Goal: Task Accomplishment & Management: Use online tool/utility

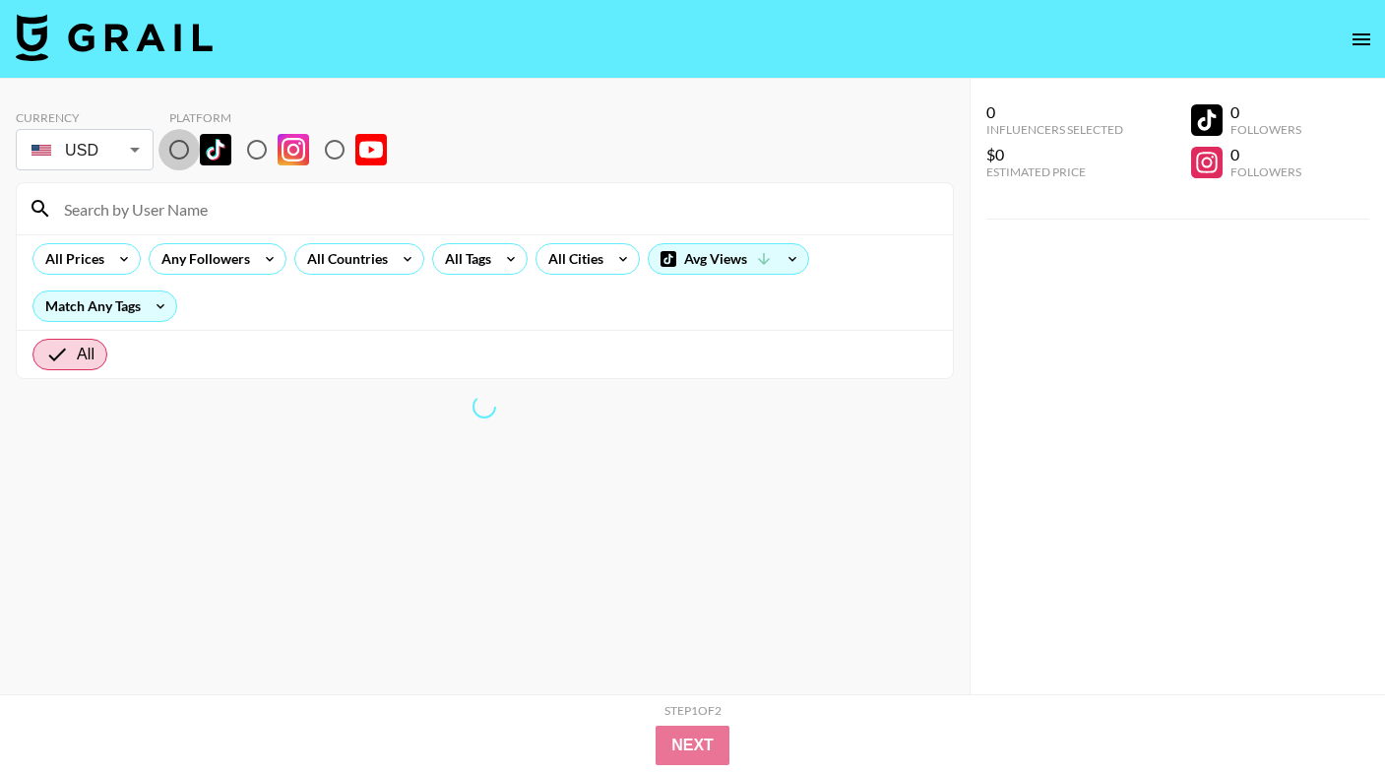
click at [185, 144] on input "radio" at bounding box center [178, 149] width 41 height 41
radio input "true"
click at [378, 261] on div "All Countries" at bounding box center [343, 259] width 96 height 30
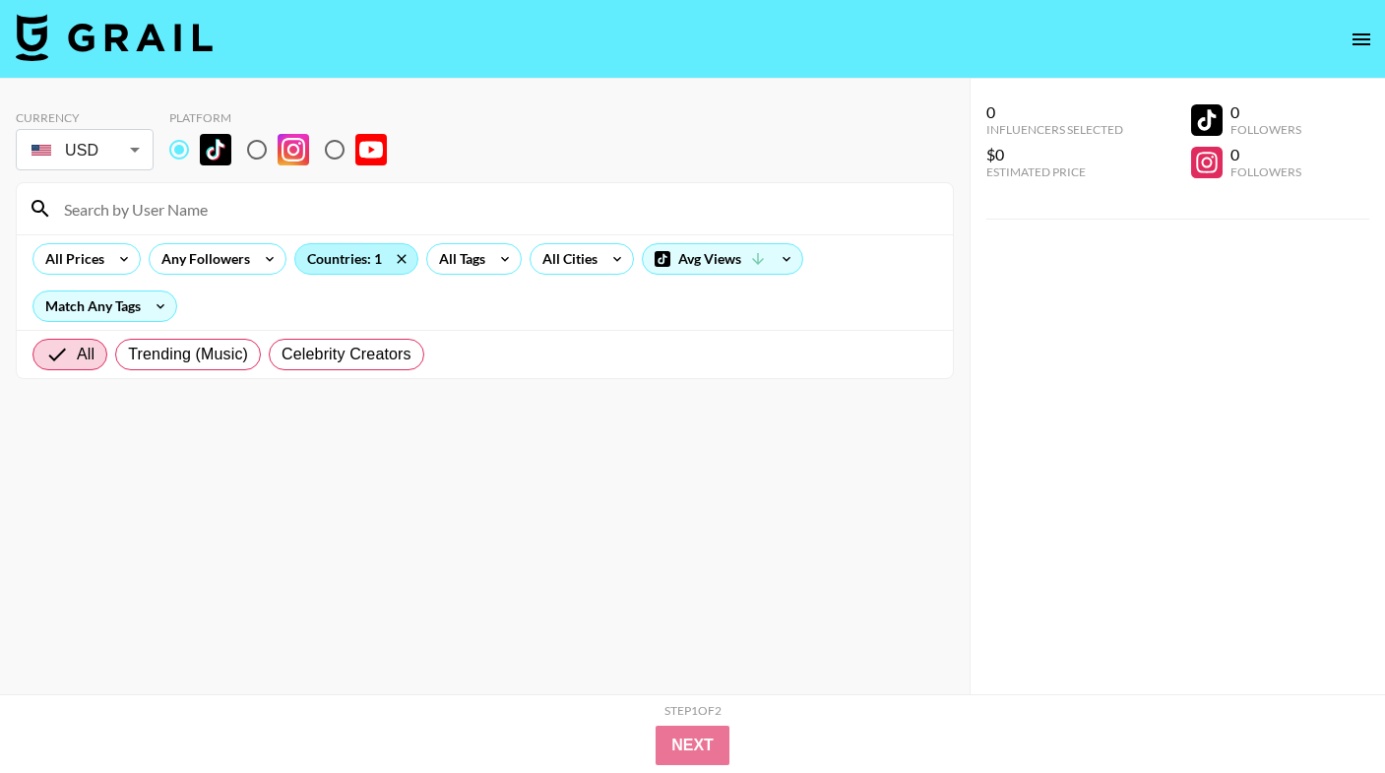
click at [326, 267] on div "Countries: 1" at bounding box center [356, 259] width 122 height 30
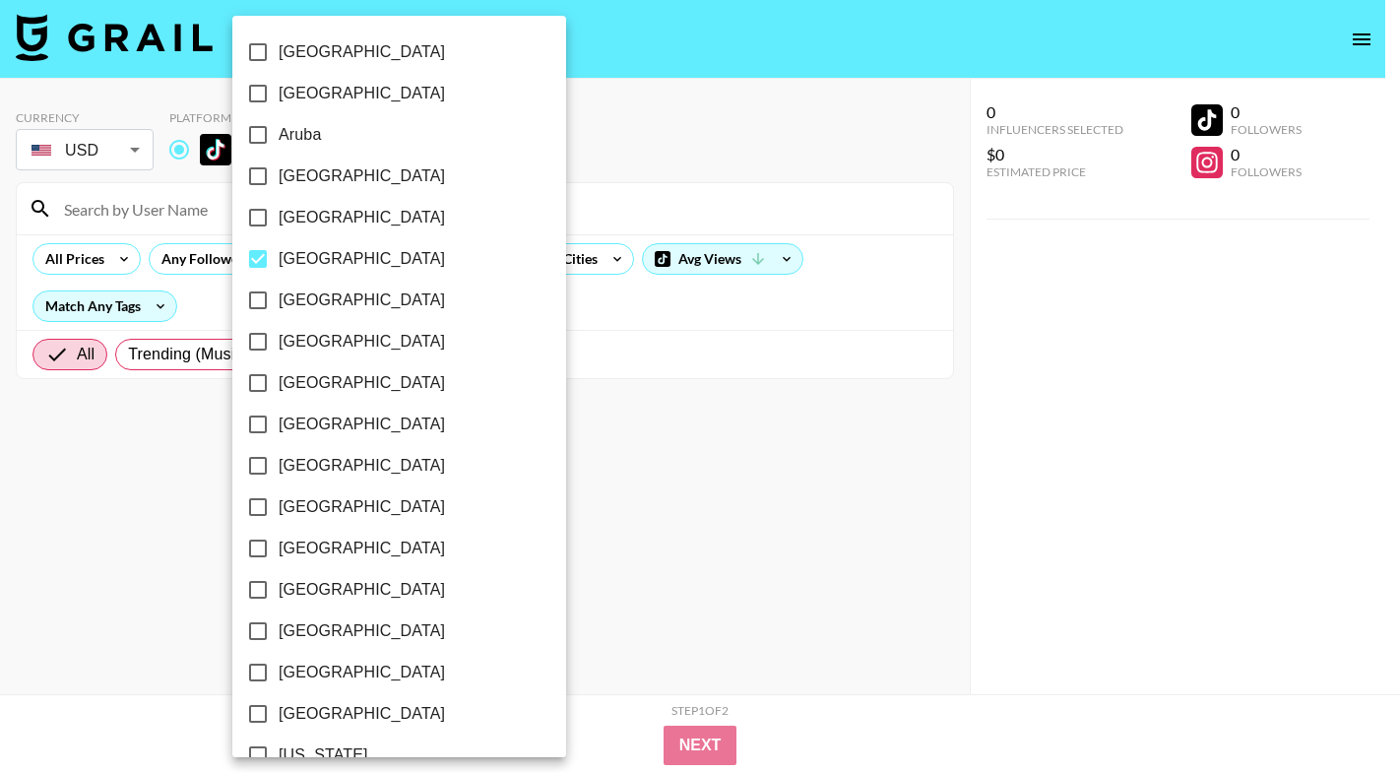
click at [310, 386] on span "[GEOGRAPHIC_DATA]" at bounding box center [362, 383] width 166 height 24
click at [279, 386] on input "[GEOGRAPHIC_DATA]" at bounding box center [257, 382] width 41 height 41
checkbox input "true"
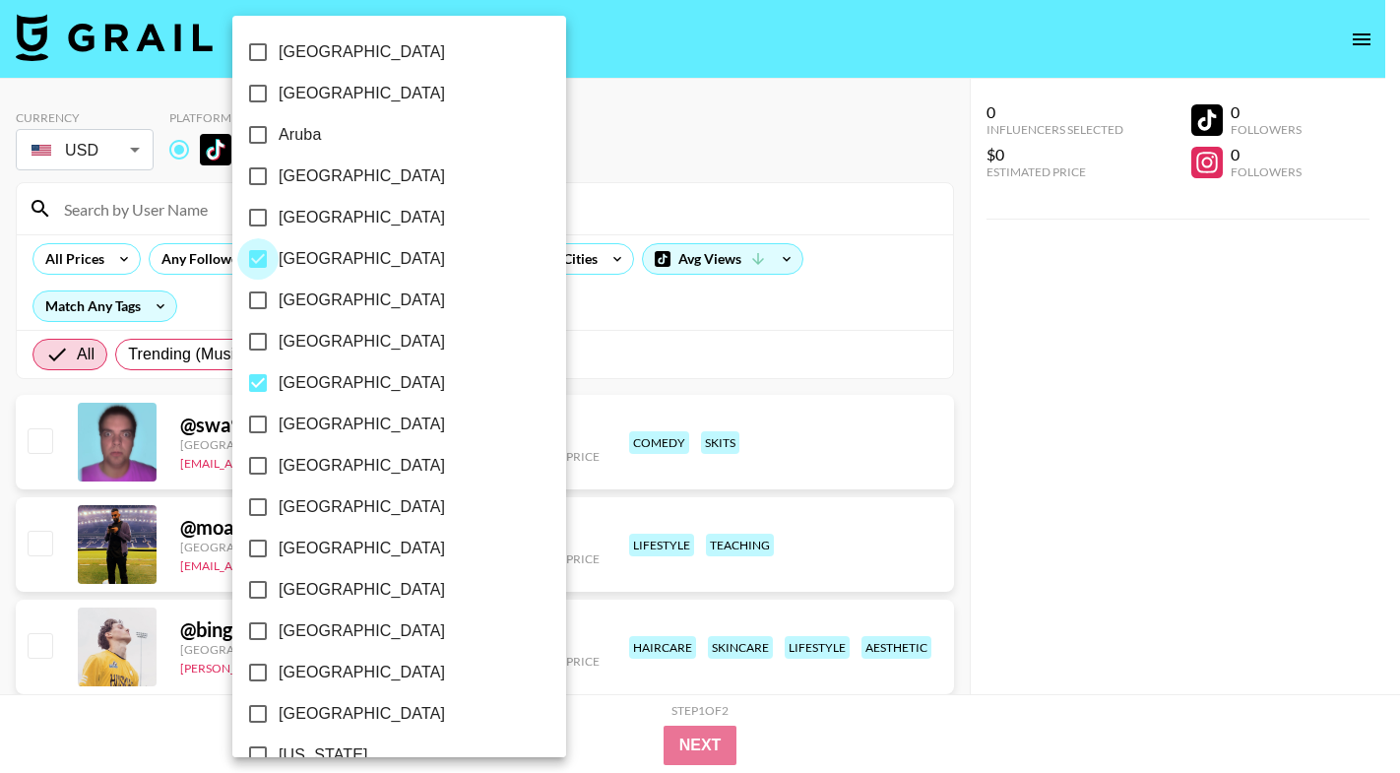
click at [257, 259] on input "[GEOGRAPHIC_DATA]" at bounding box center [257, 258] width 41 height 41
checkbox input "false"
click at [513, 337] on div at bounding box center [700, 386] width 1400 height 773
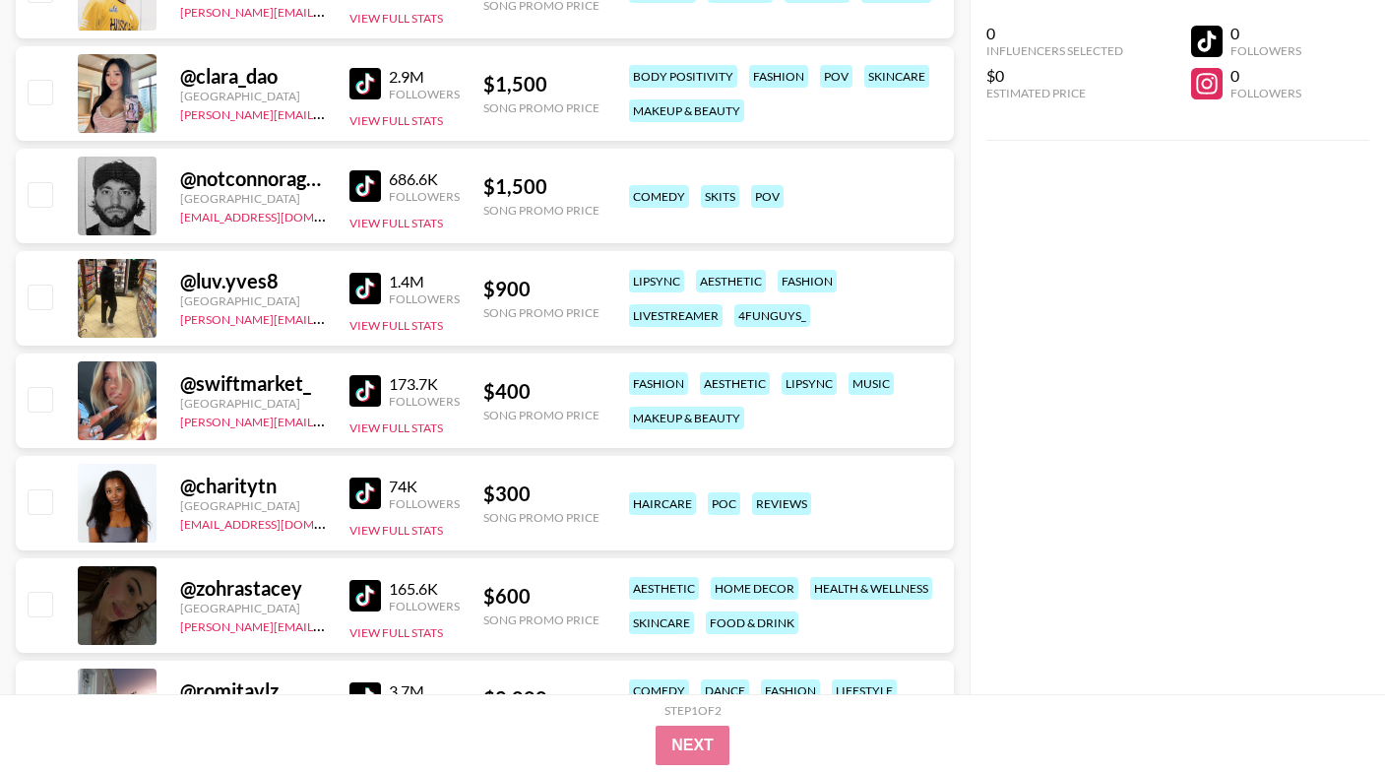
scroll to position [657, 0]
click at [361, 390] on img at bounding box center [364, 389] width 31 height 31
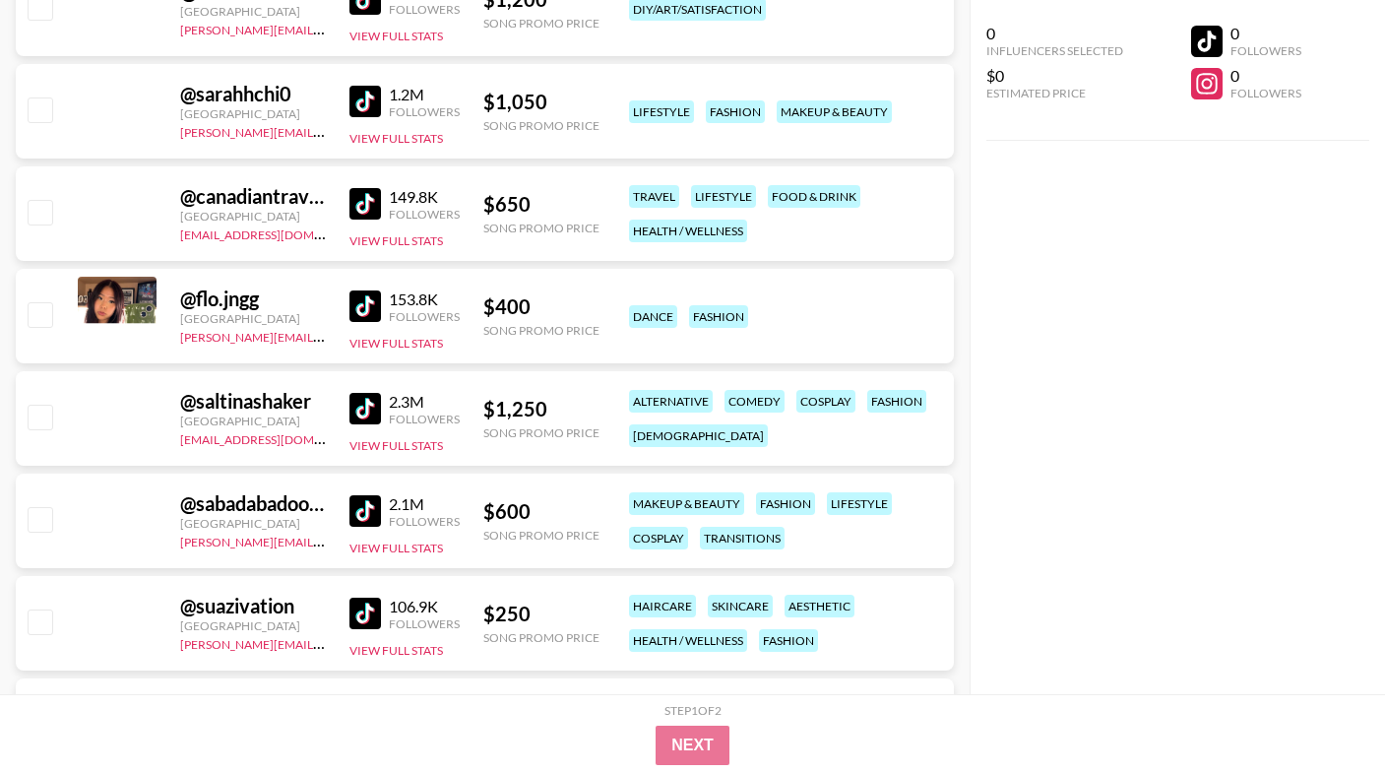
scroll to position [4126, 0]
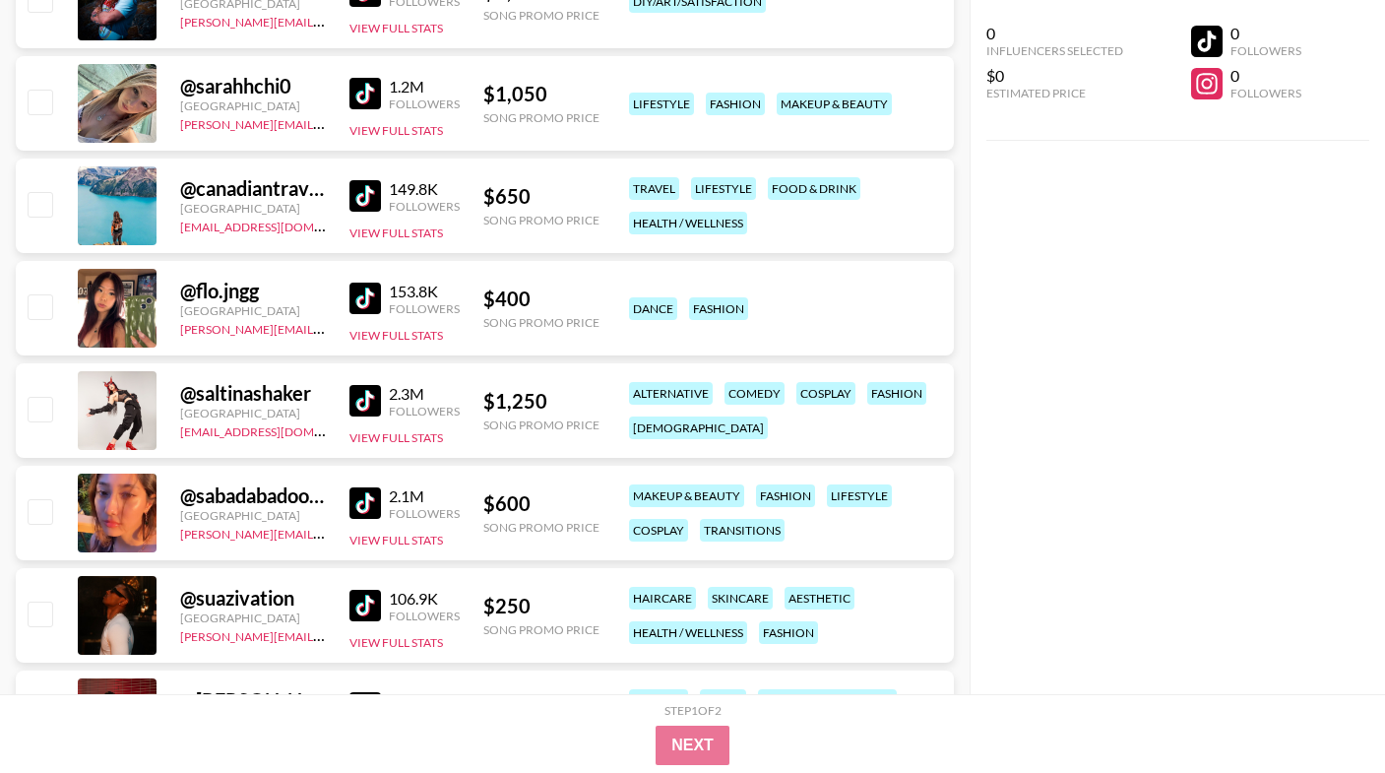
click at [366, 505] on img at bounding box center [364, 502] width 31 height 31
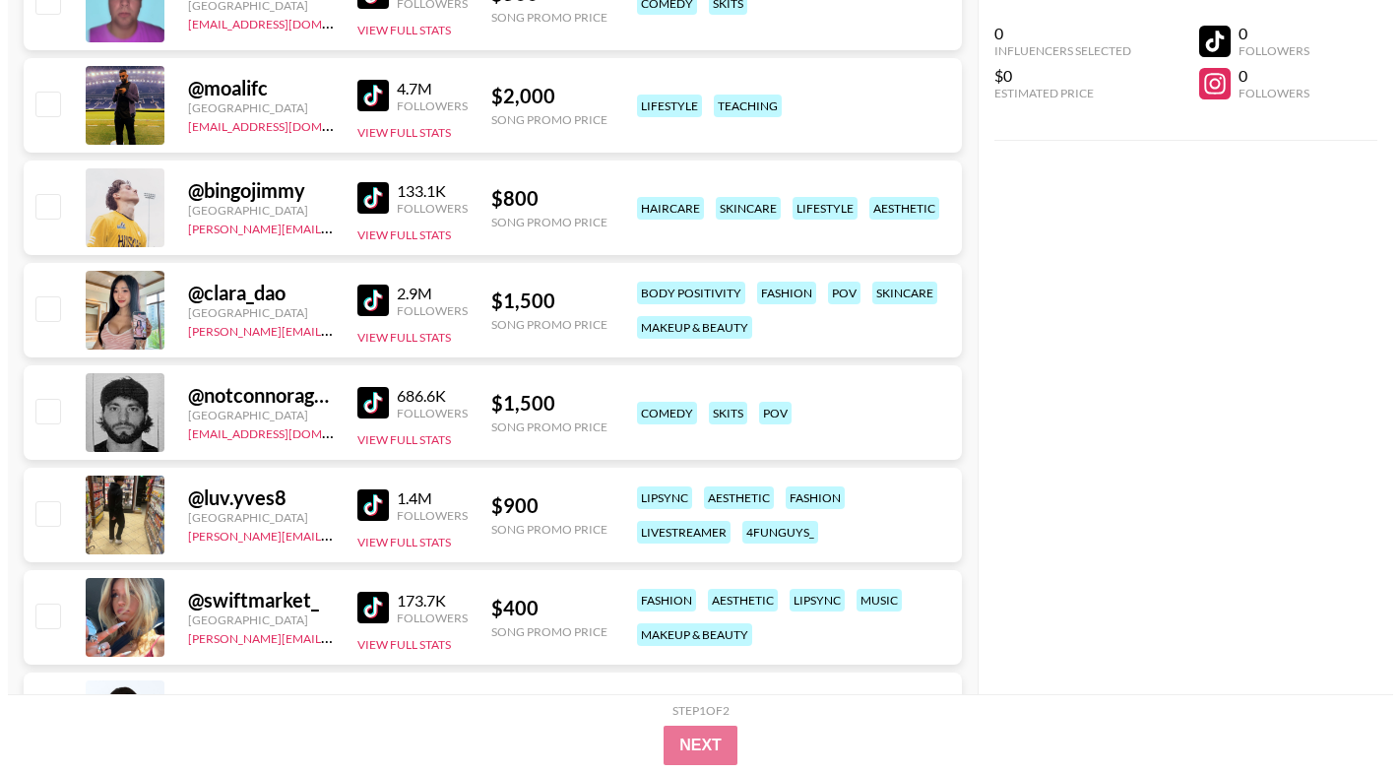
scroll to position [0, 0]
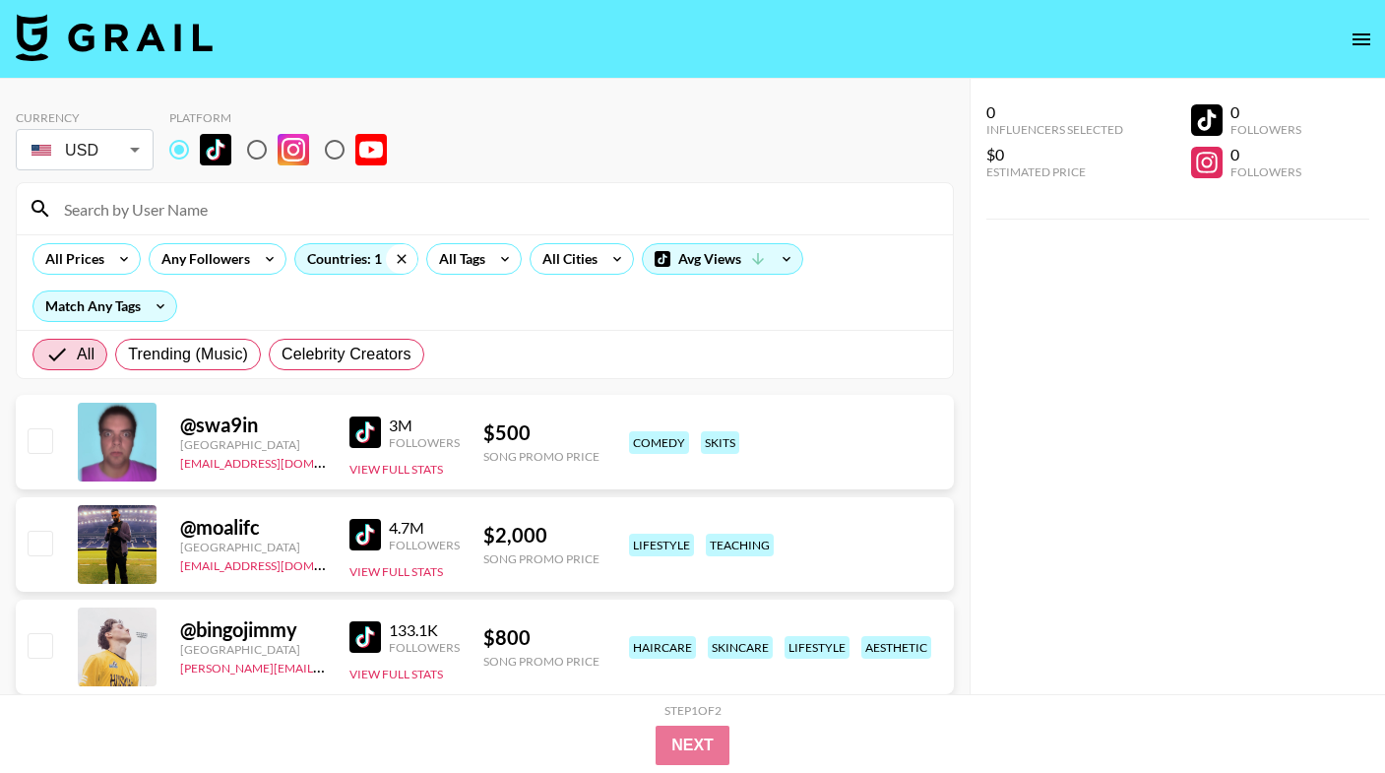
click at [404, 256] on icon at bounding box center [401, 259] width 31 height 30
click at [359, 259] on div "Countries: 1" at bounding box center [356, 259] width 122 height 30
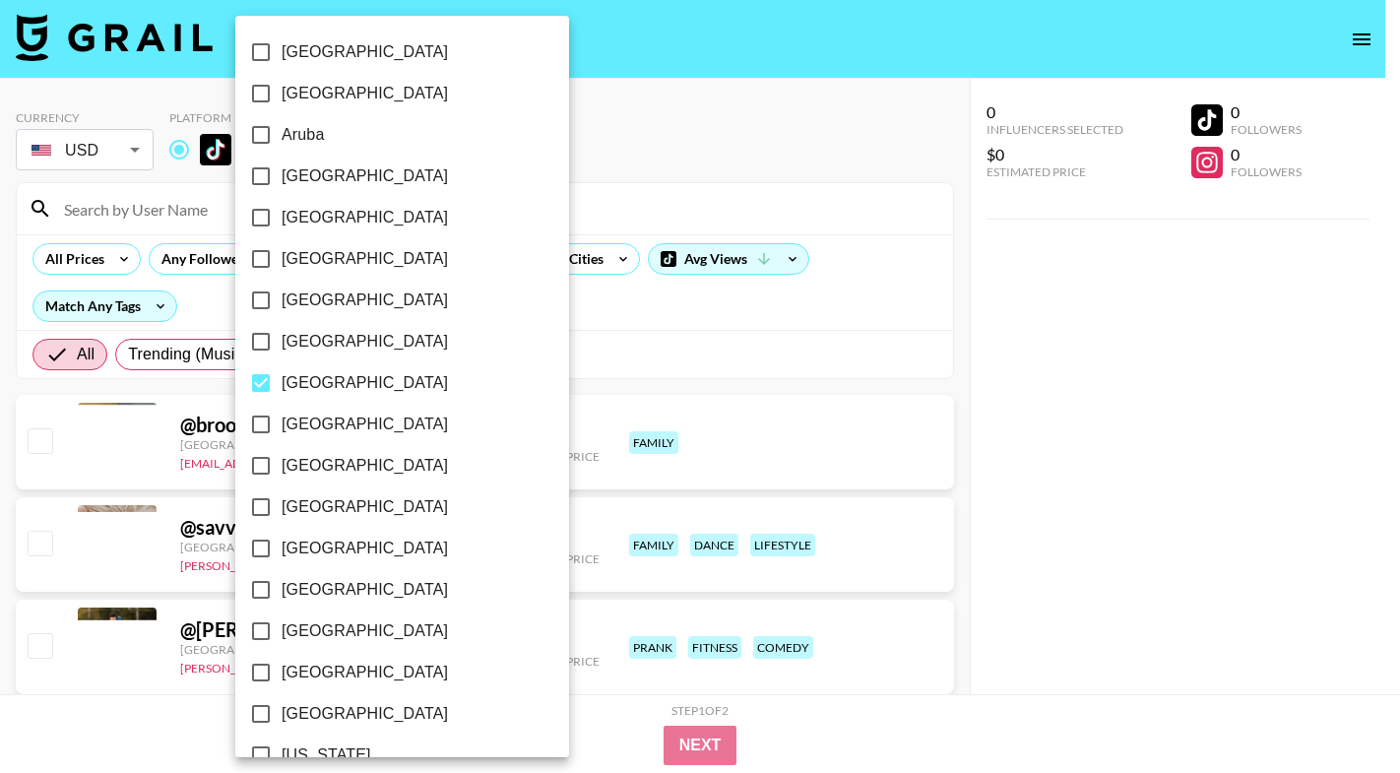
checkbox input "false"
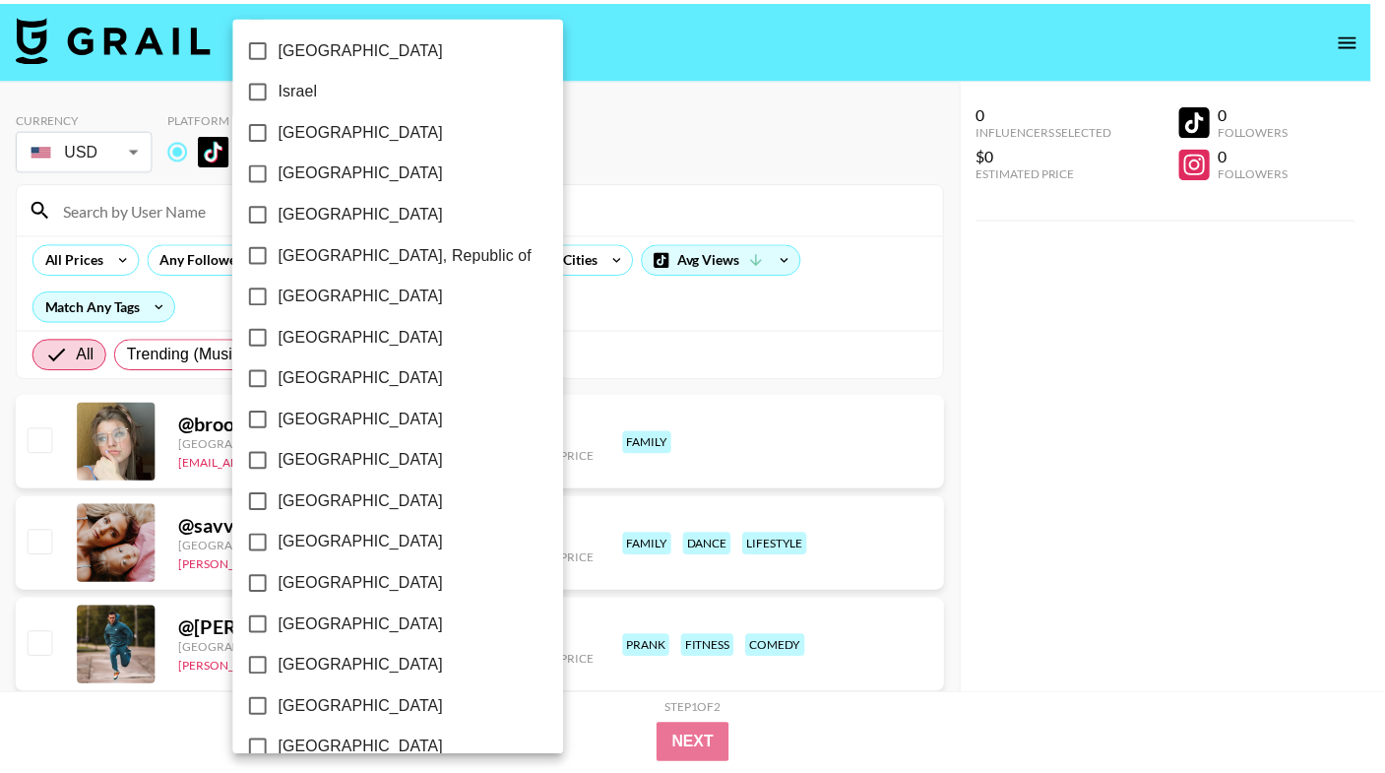
scroll to position [920, 0]
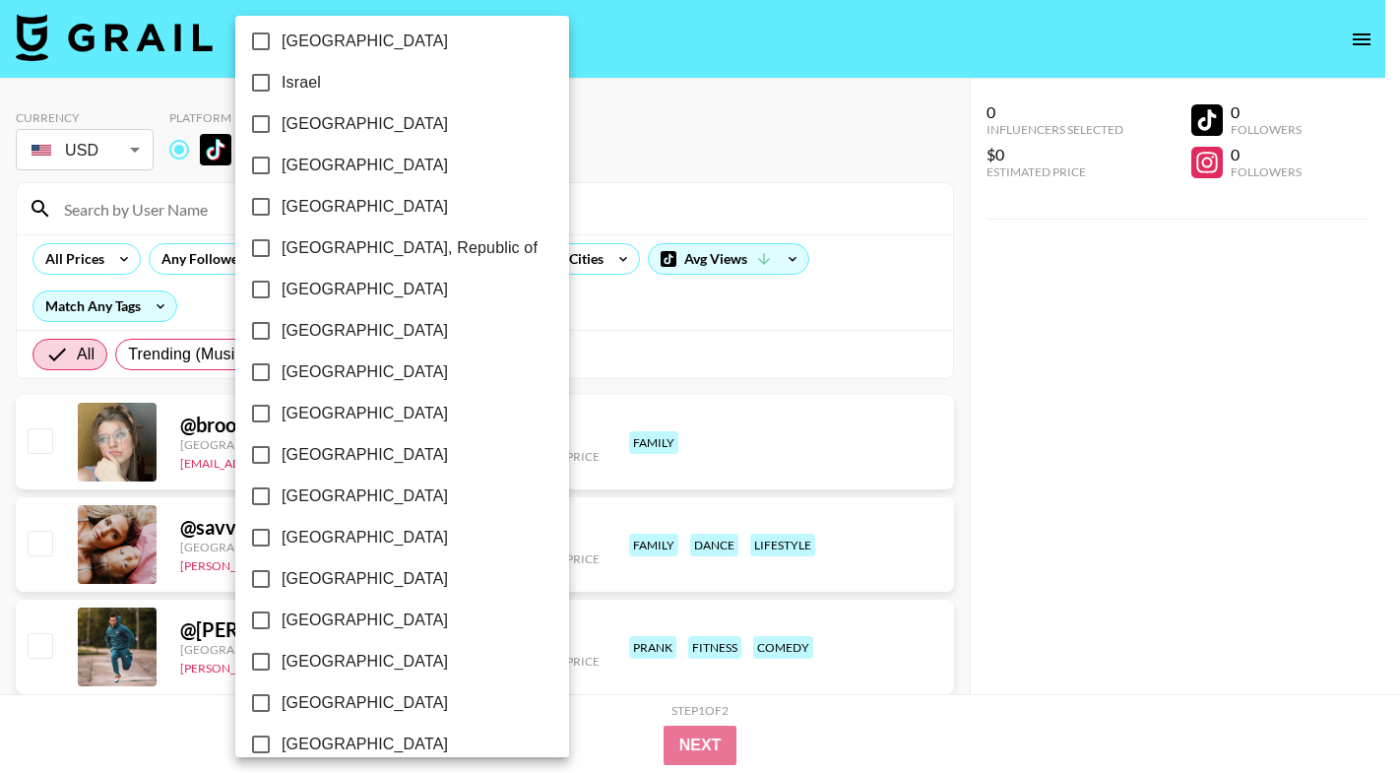
click at [306, 420] on span "[GEOGRAPHIC_DATA]" at bounding box center [365, 414] width 166 height 24
click at [282, 420] on input "[GEOGRAPHIC_DATA]" at bounding box center [260, 413] width 41 height 41
checkbox input "true"
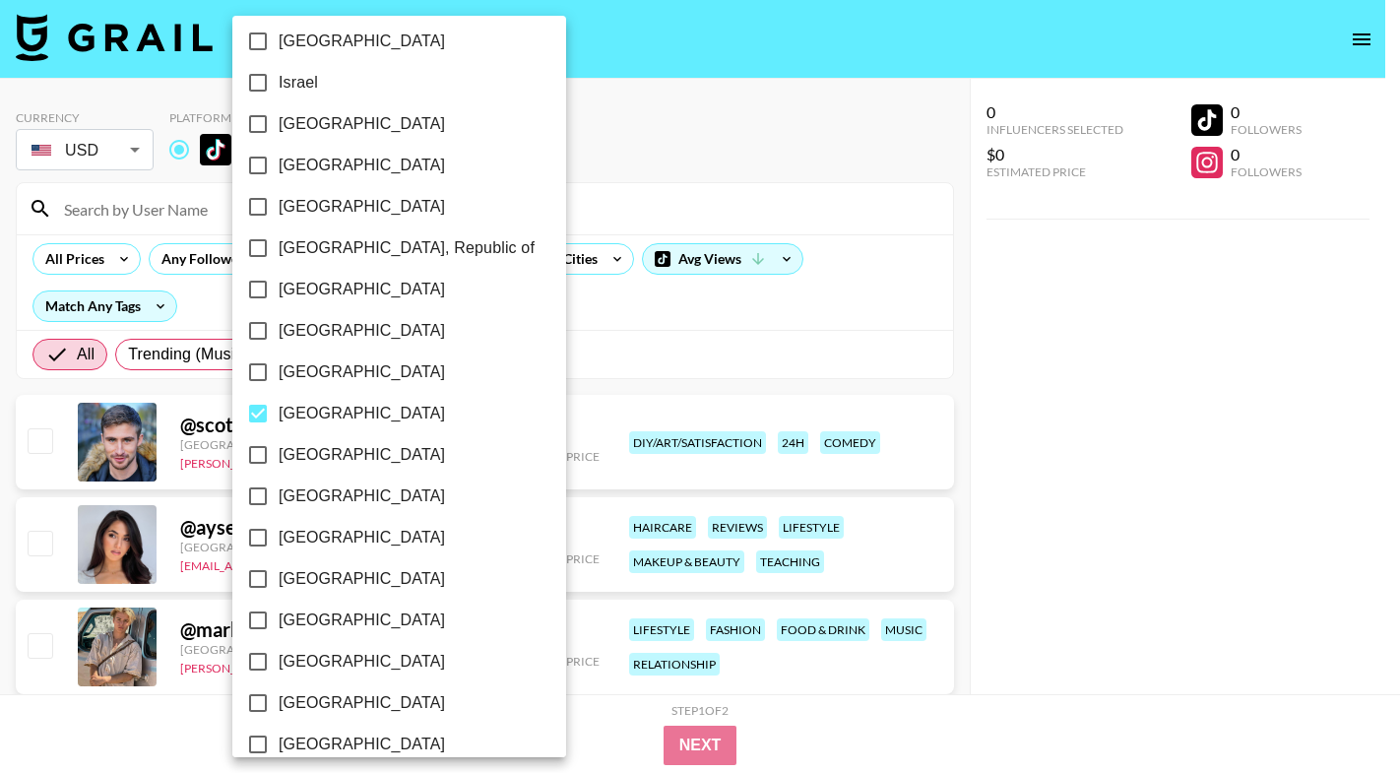
click at [702, 192] on div at bounding box center [700, 386] width 1400 height 773
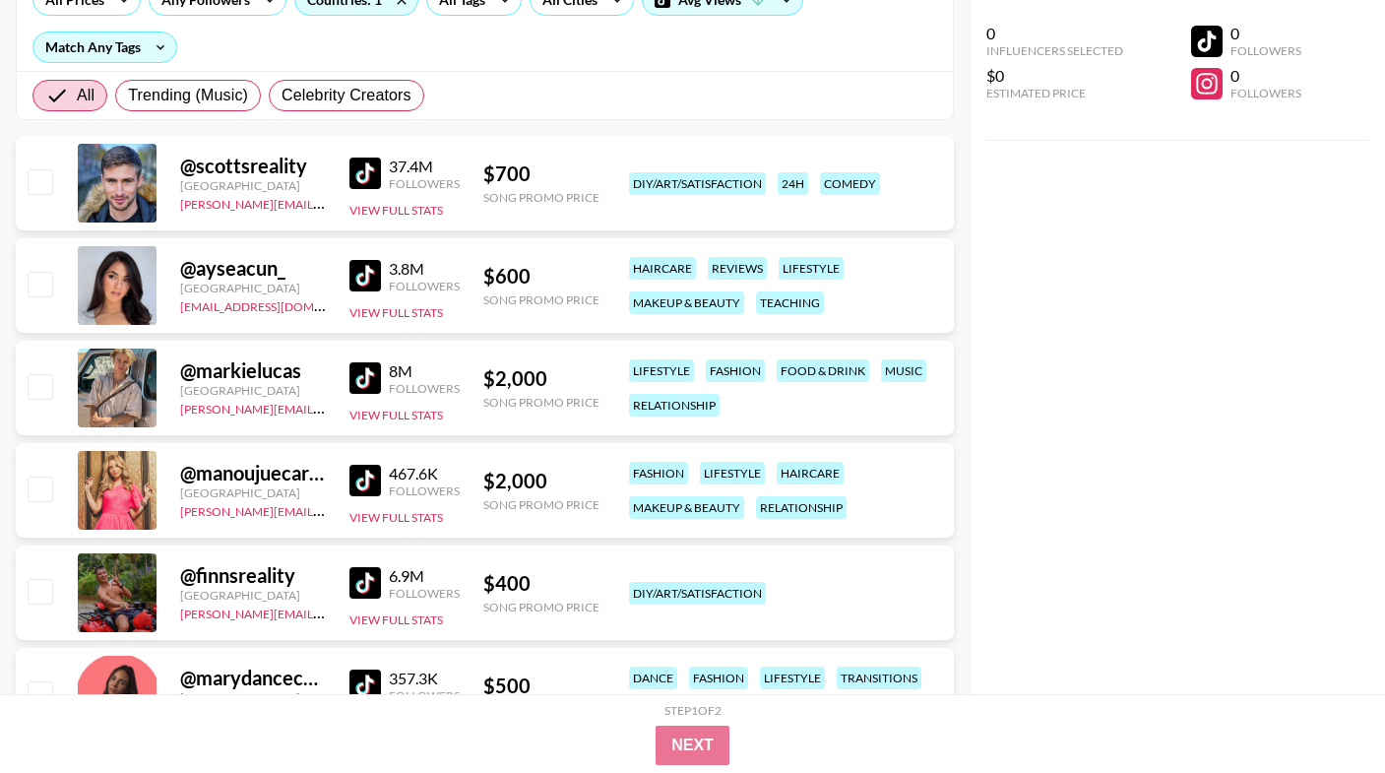
scroll to position [264, 0]
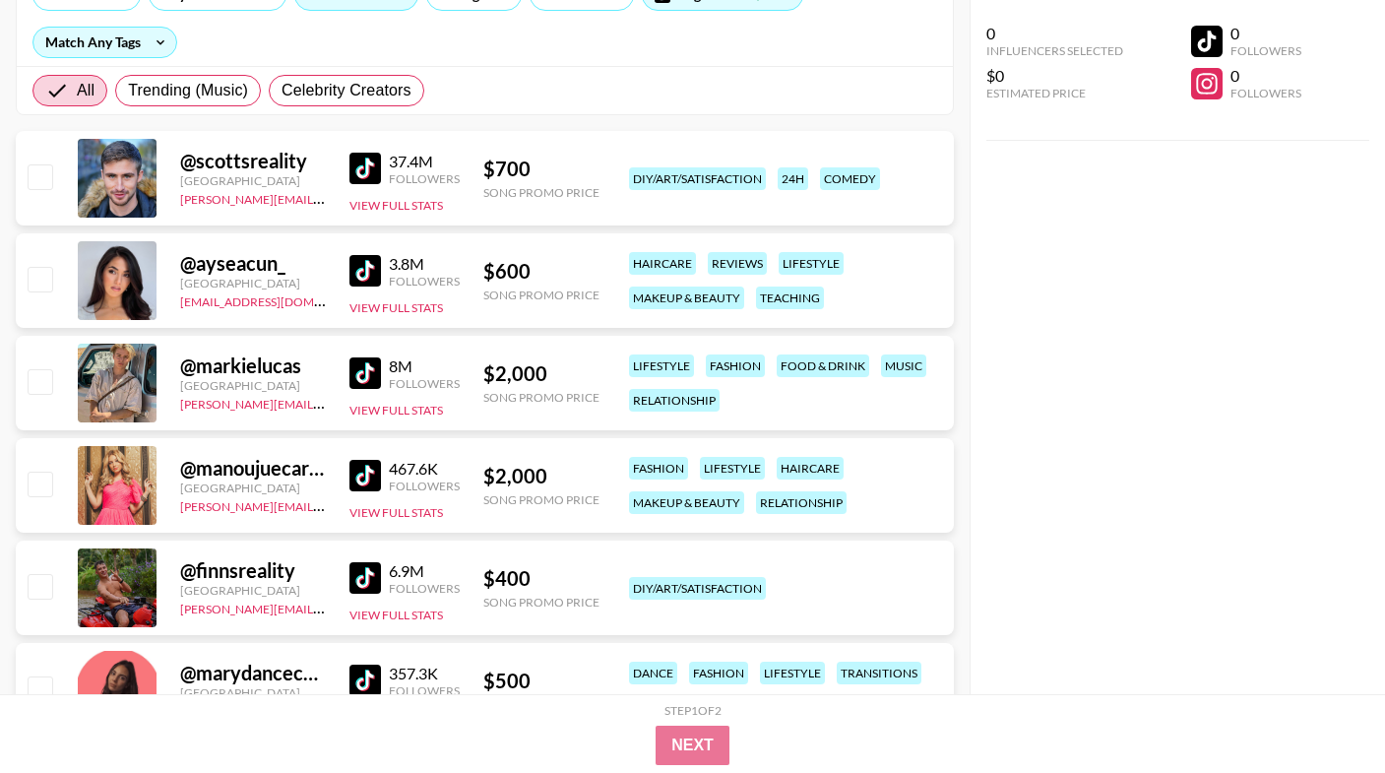
click at [359, 277] on img at bounding box center [364, 270] width 31 height 31
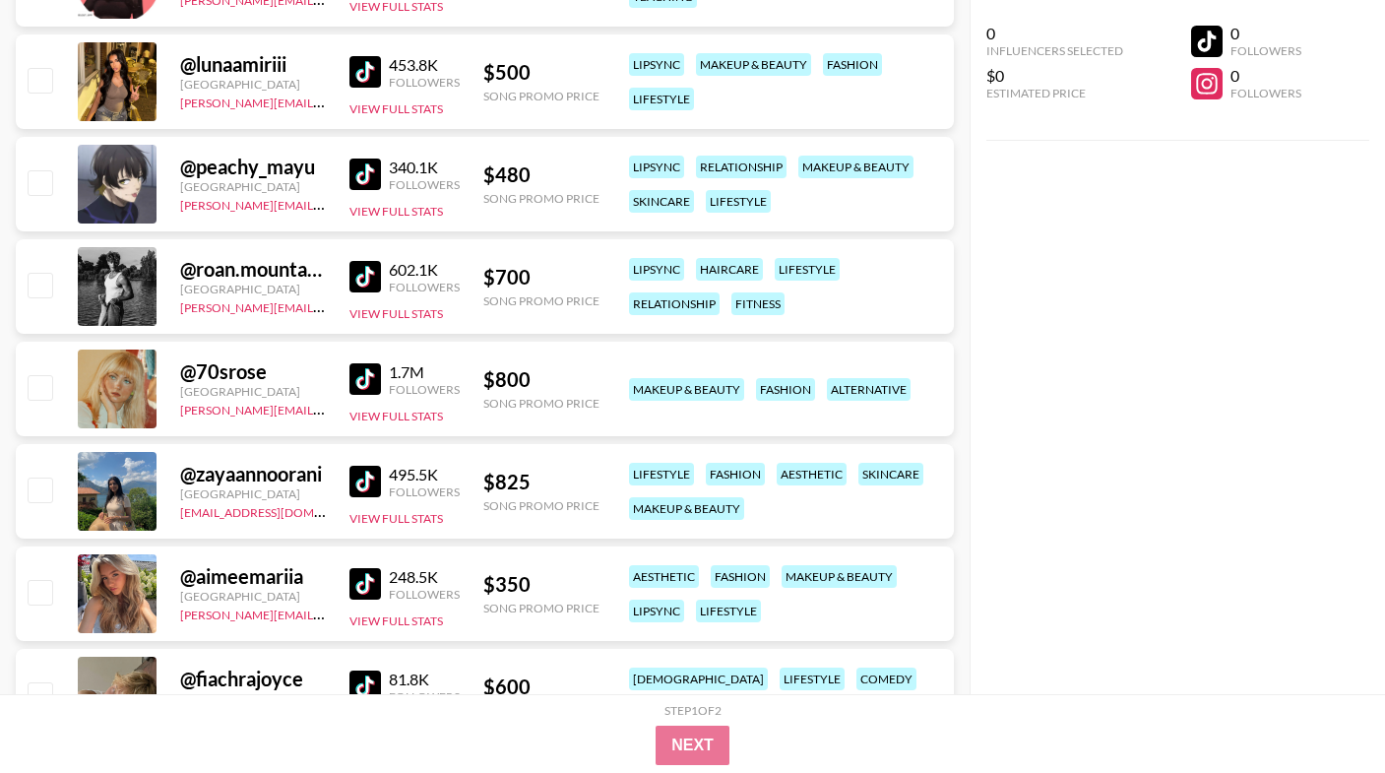
scroll to position [977, 0]
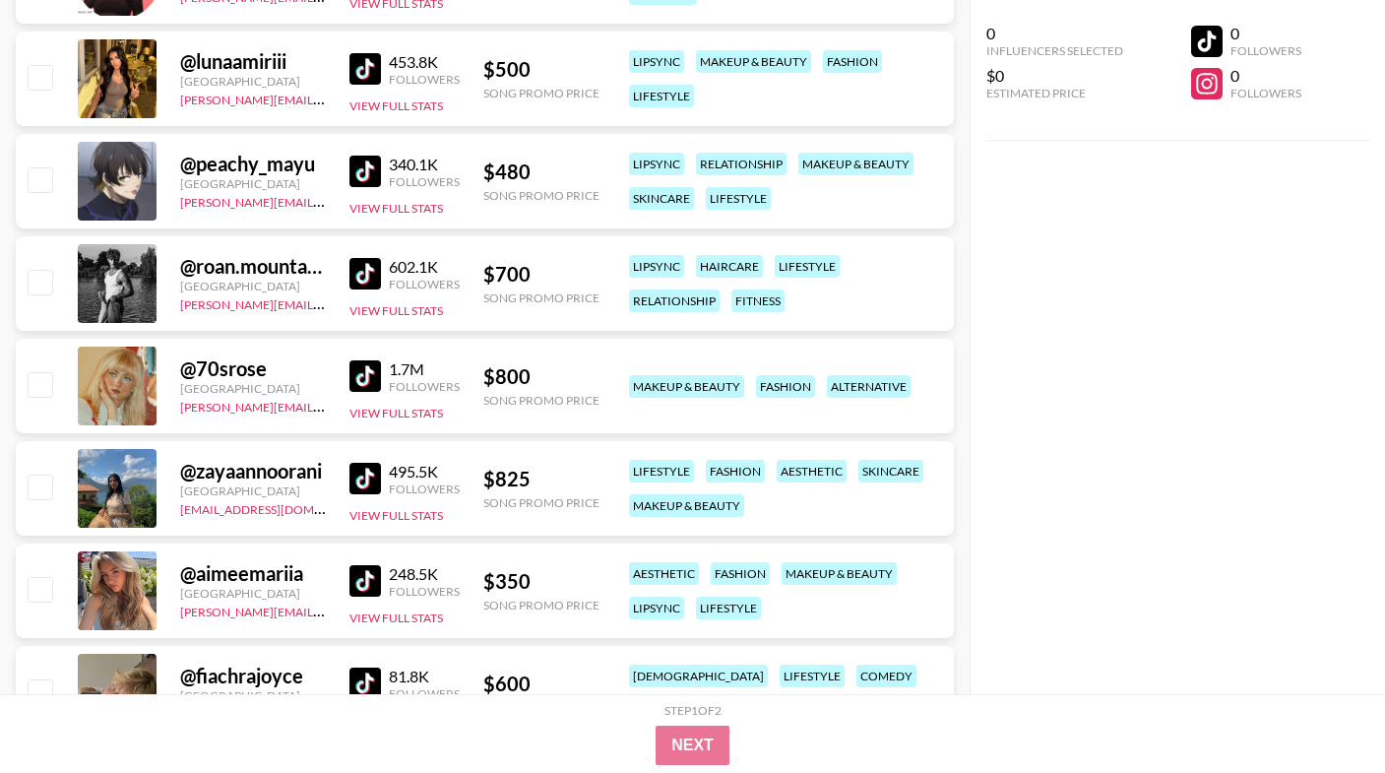
click at [373, 585] on img at bounding box center [364, 580] width 31 height 31
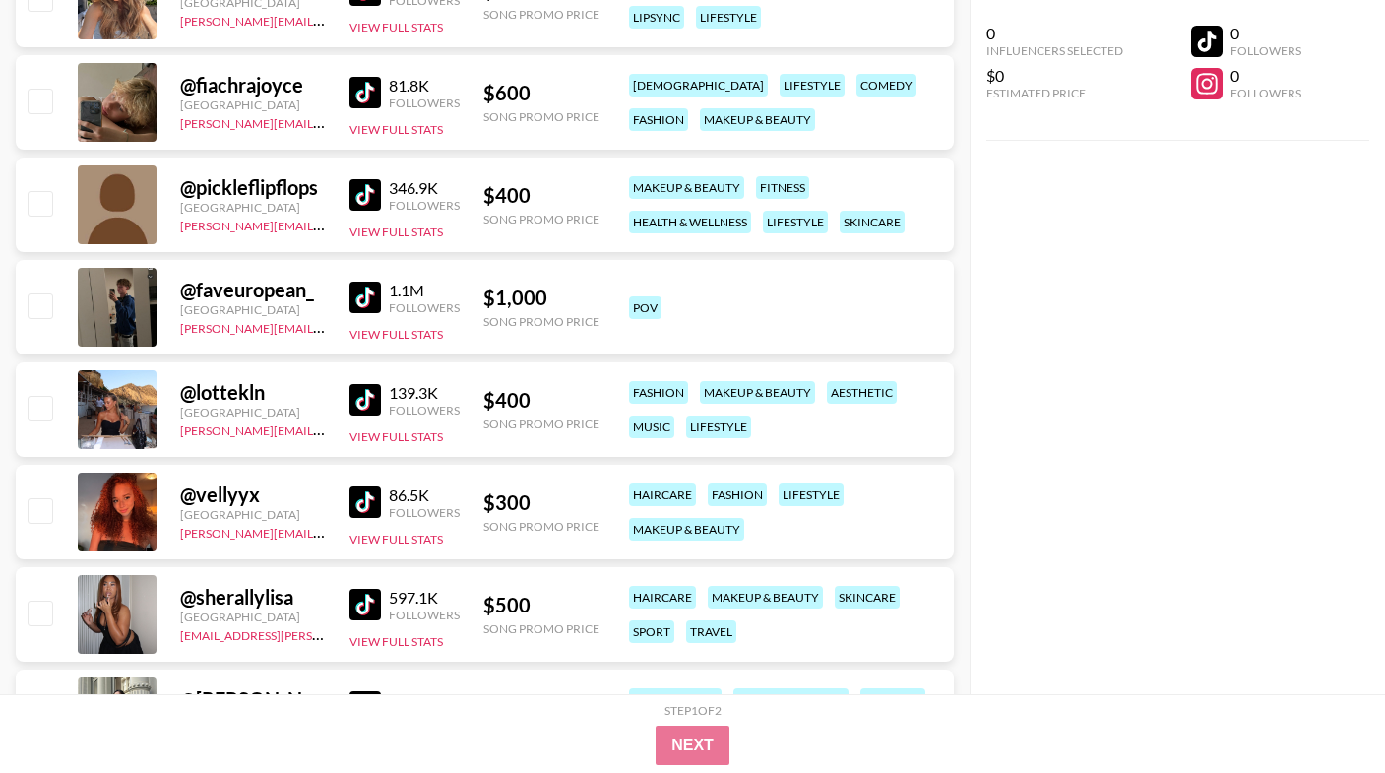
scroll to position [1579, 0]
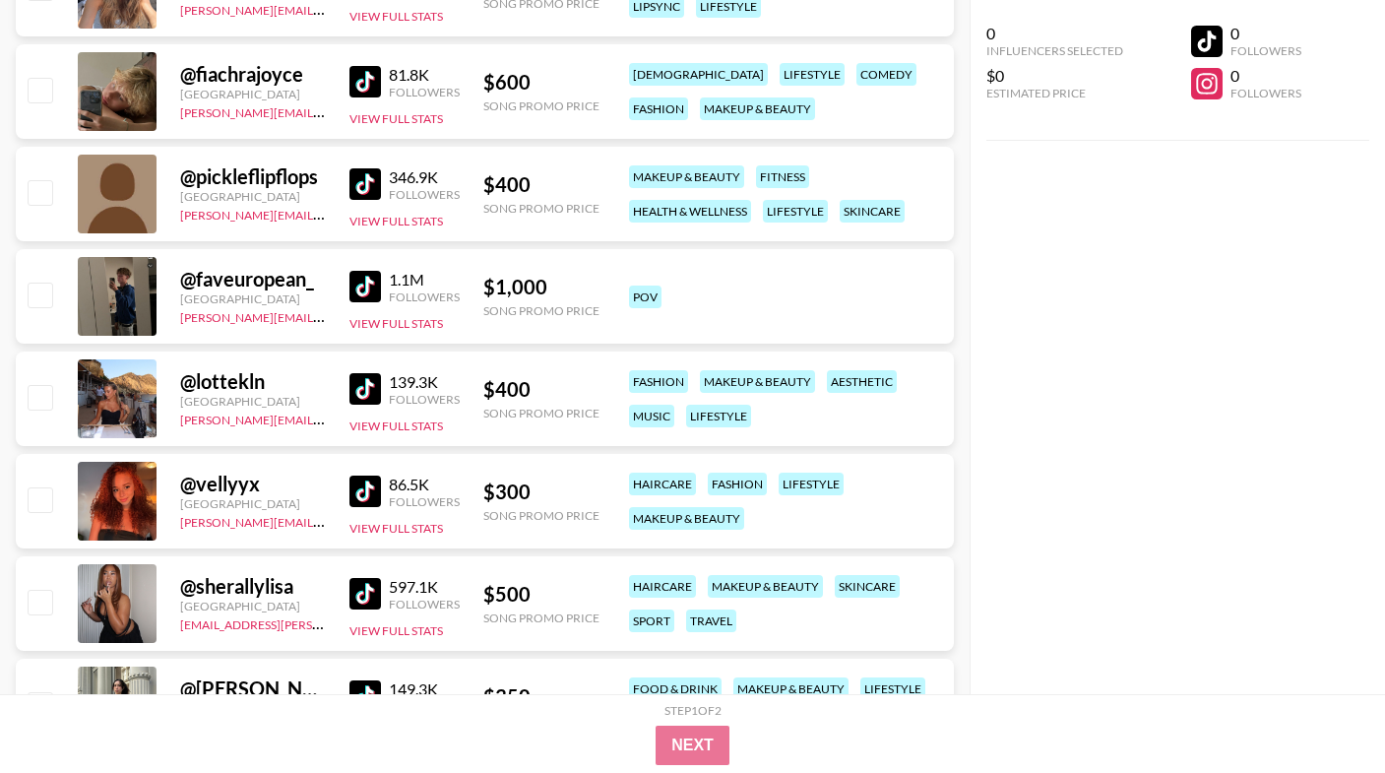
click at [361, 390] on img at bounding box center [364, 388] width 31 height 31
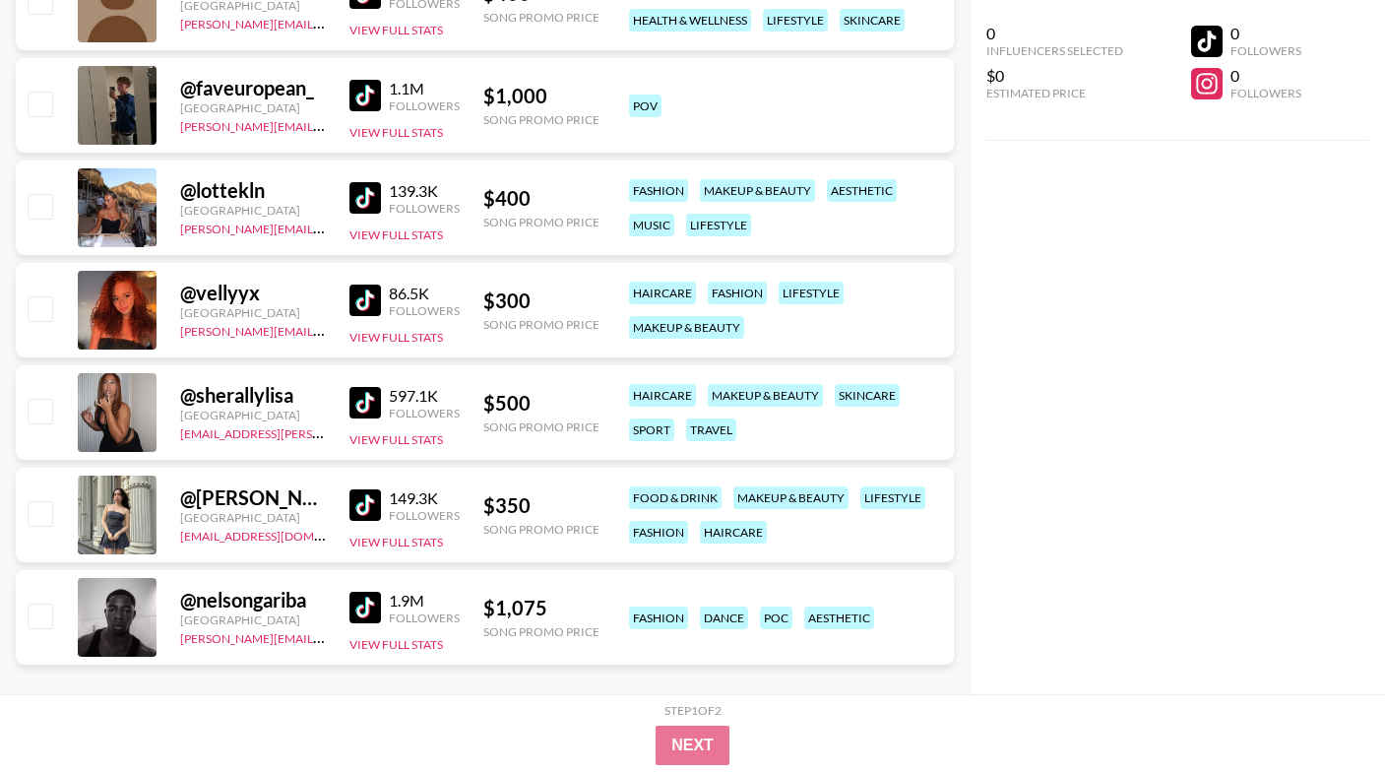
scroll to position [1774, 0]
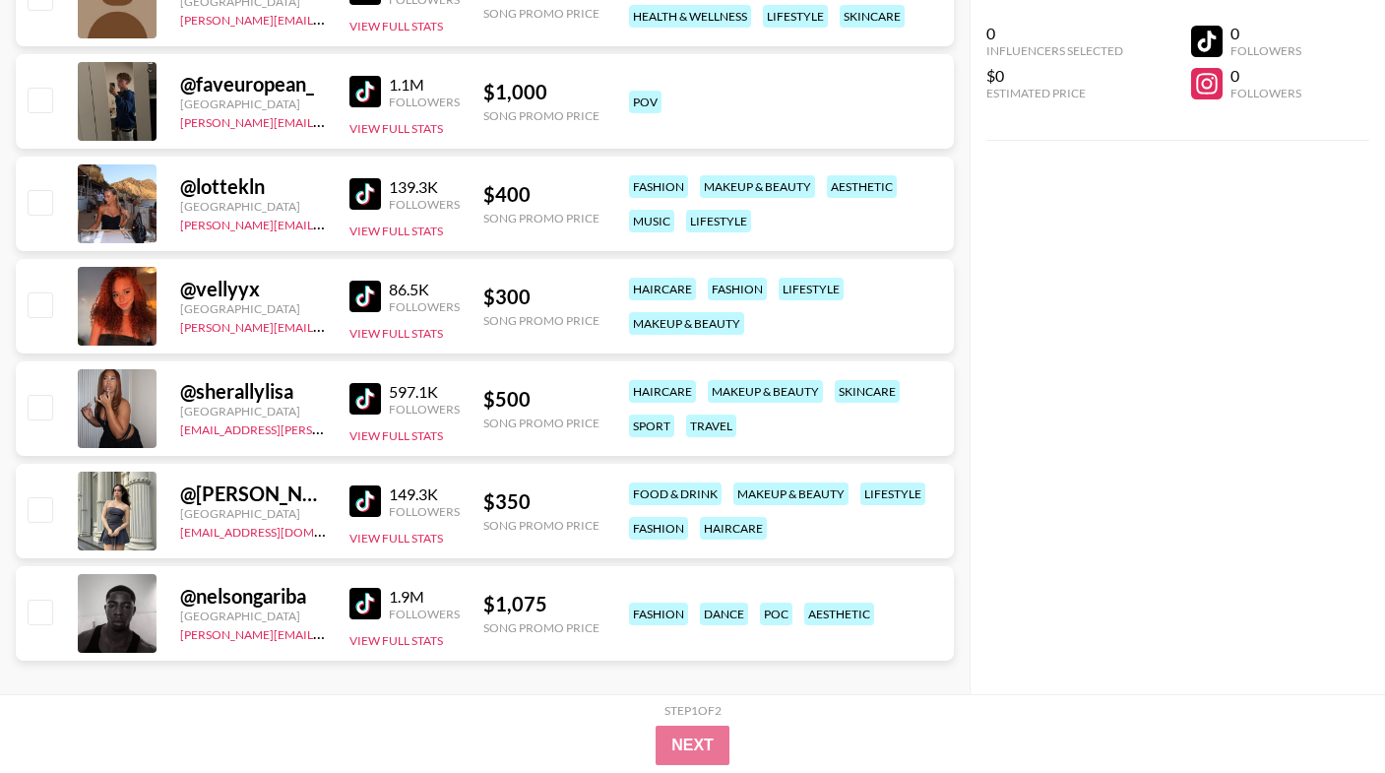
click at [369, 292] on img at bounding box center [364, 296] width 31 height 31
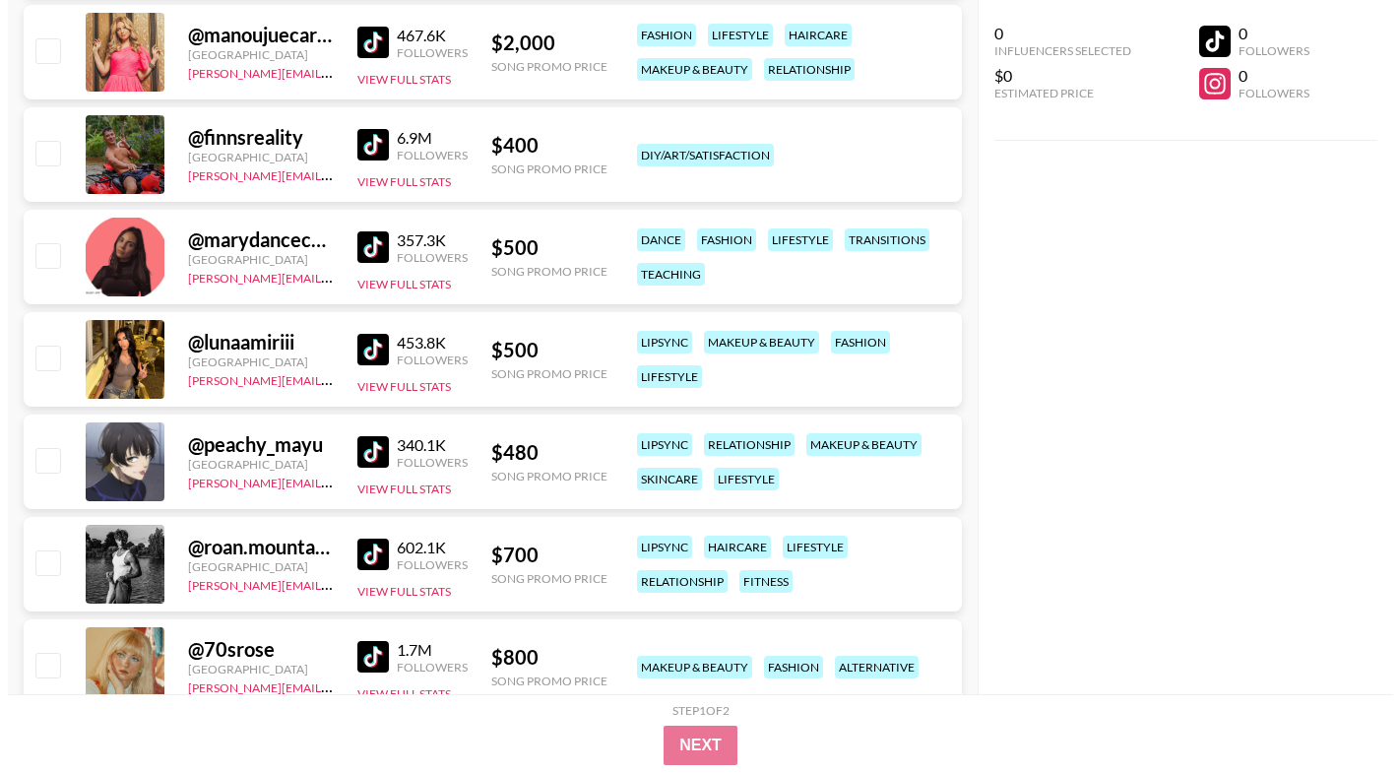
scroll to position [0, 0]
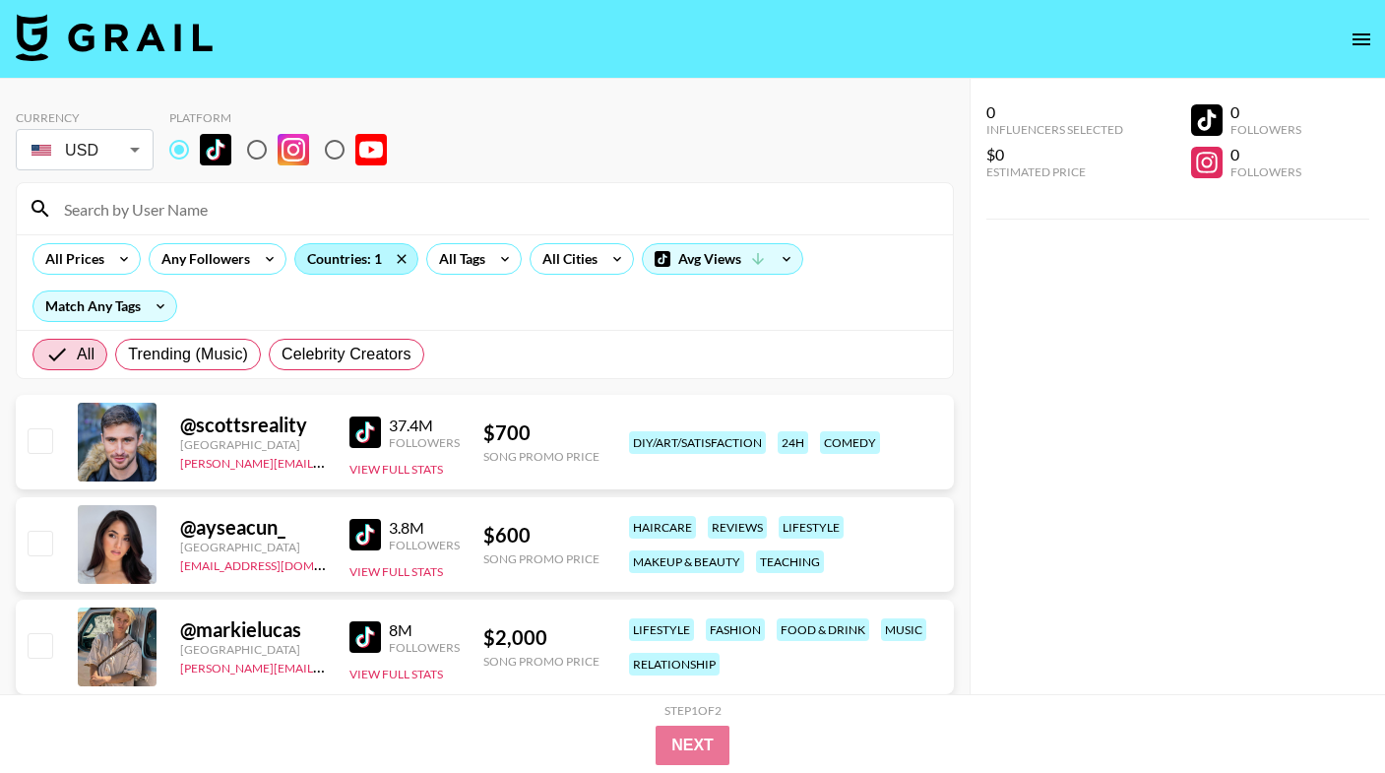
click at [376, 264] on div "Countries: 1" at bounding box center [356, 259] width 122 height 30
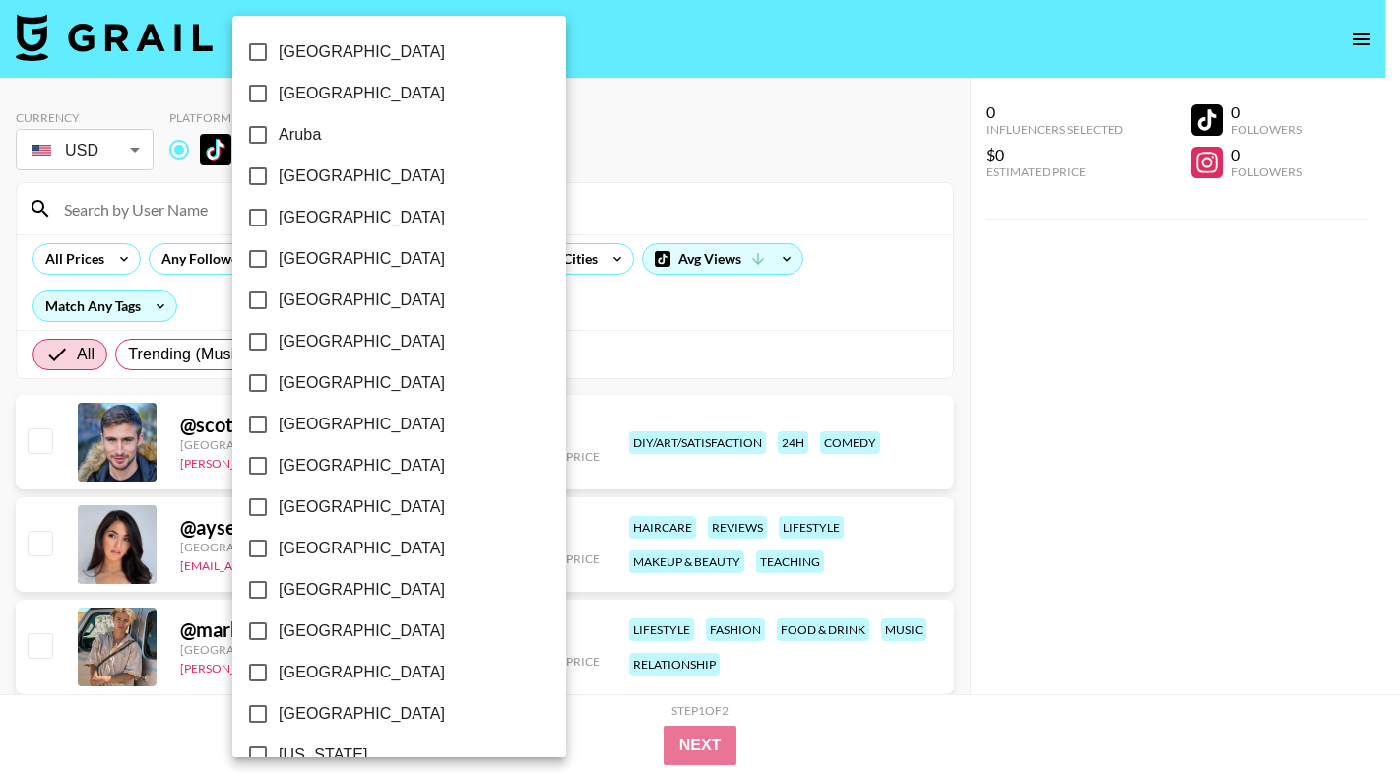
click at [397, 264] on label "[GEOGRAPHIC_DATA]" at bounding box center [385, 258] width 297 height 41
click at [279, 264] on input "[GEOGRAPHIC_DATA]" at bounding box center [257, 258] width 41 height 41
click at [396, 266] on label "[GEOGRAPHIC_DATA]" at bounding box center [385, 258] width 297 height 41
click at [279, 266] on input "[GEOGRAPHIC_DATA]" at bounding box center [257, 258] width 41 height 41
checkbox input "false"
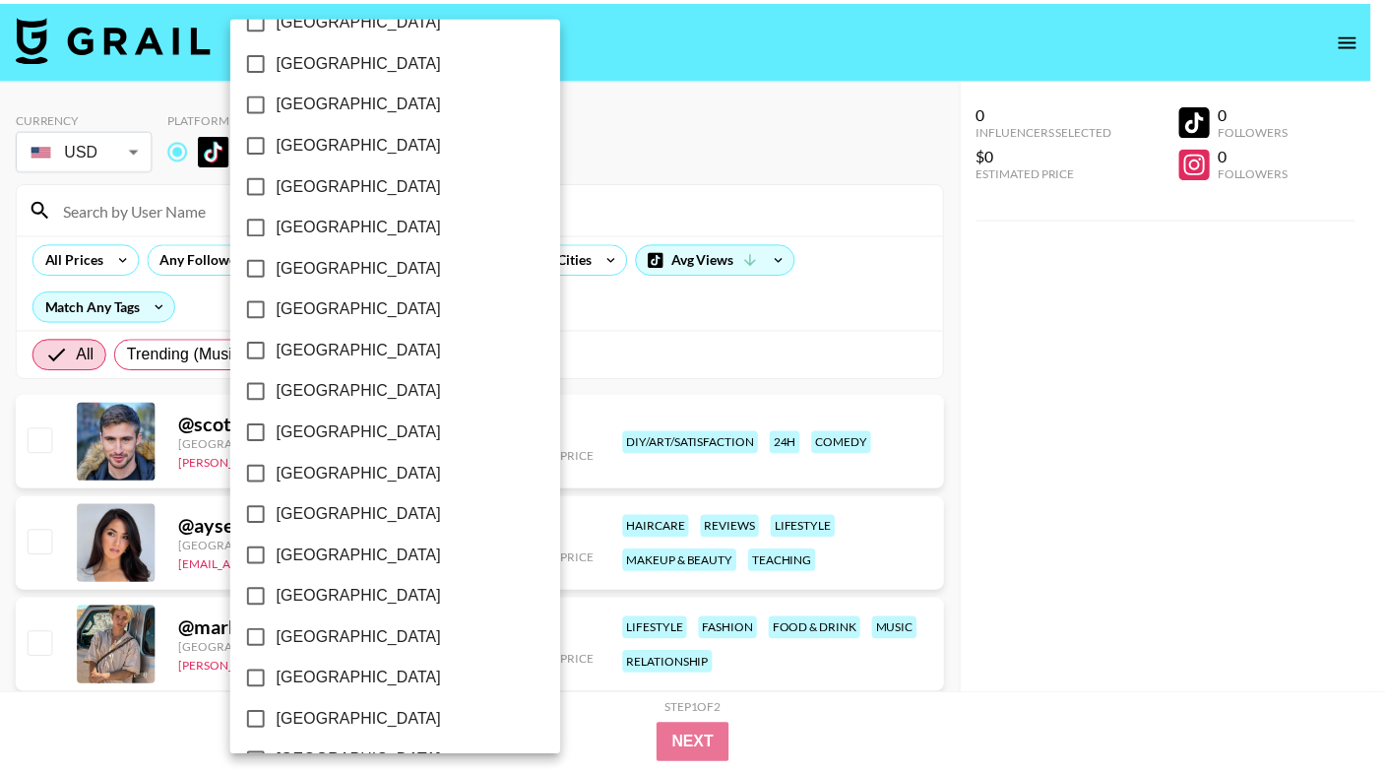
scroll to position [1523, 0]
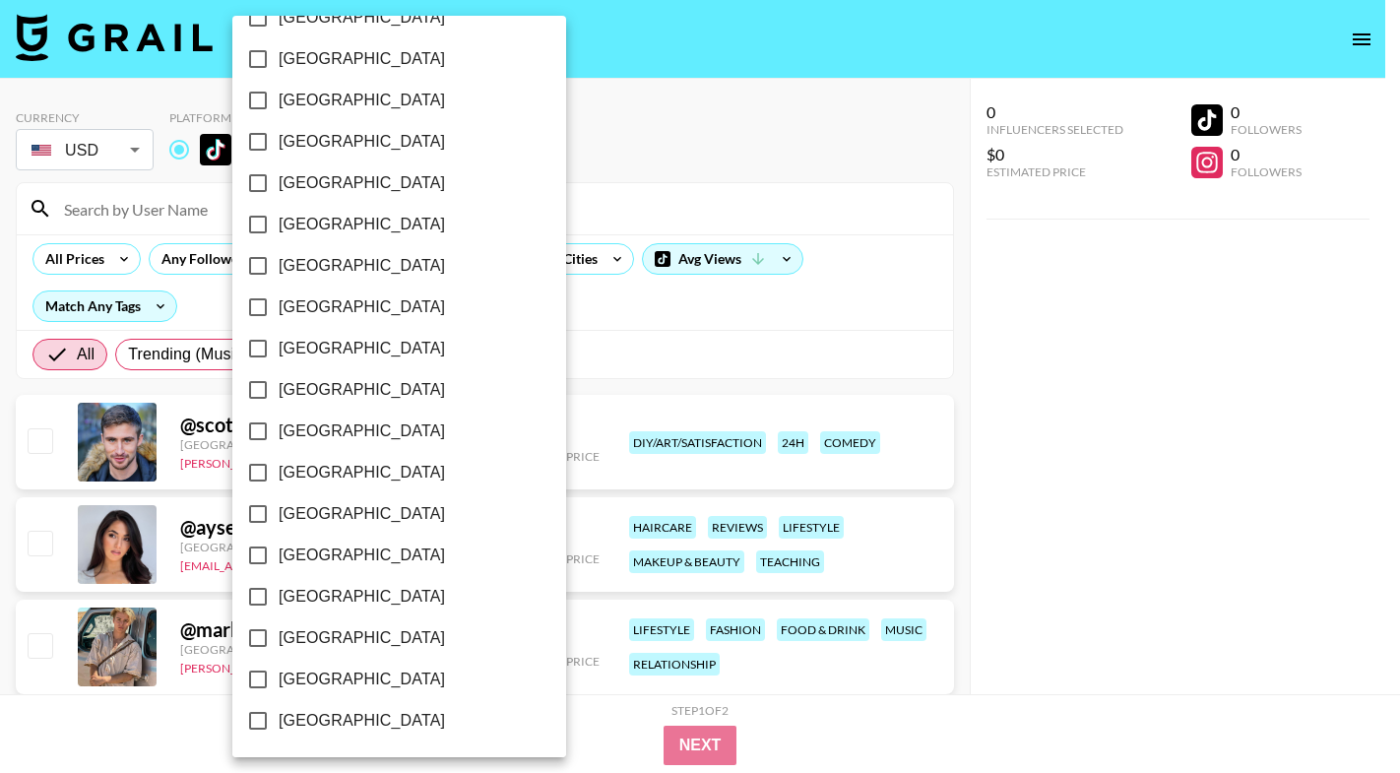
click at [304, 390] on span "[GEOGRAPHIC_DATA]" at bounding box center [362, 390] width 166 height 24
click at [279, 390] on input "[GEOGRAPHIC_DATA]" at bounding box center [257, 389] width 41 height 41
checkbox input "true"
click at [644, 167] on div at bounding box center [700, 386] width 1400 height 773
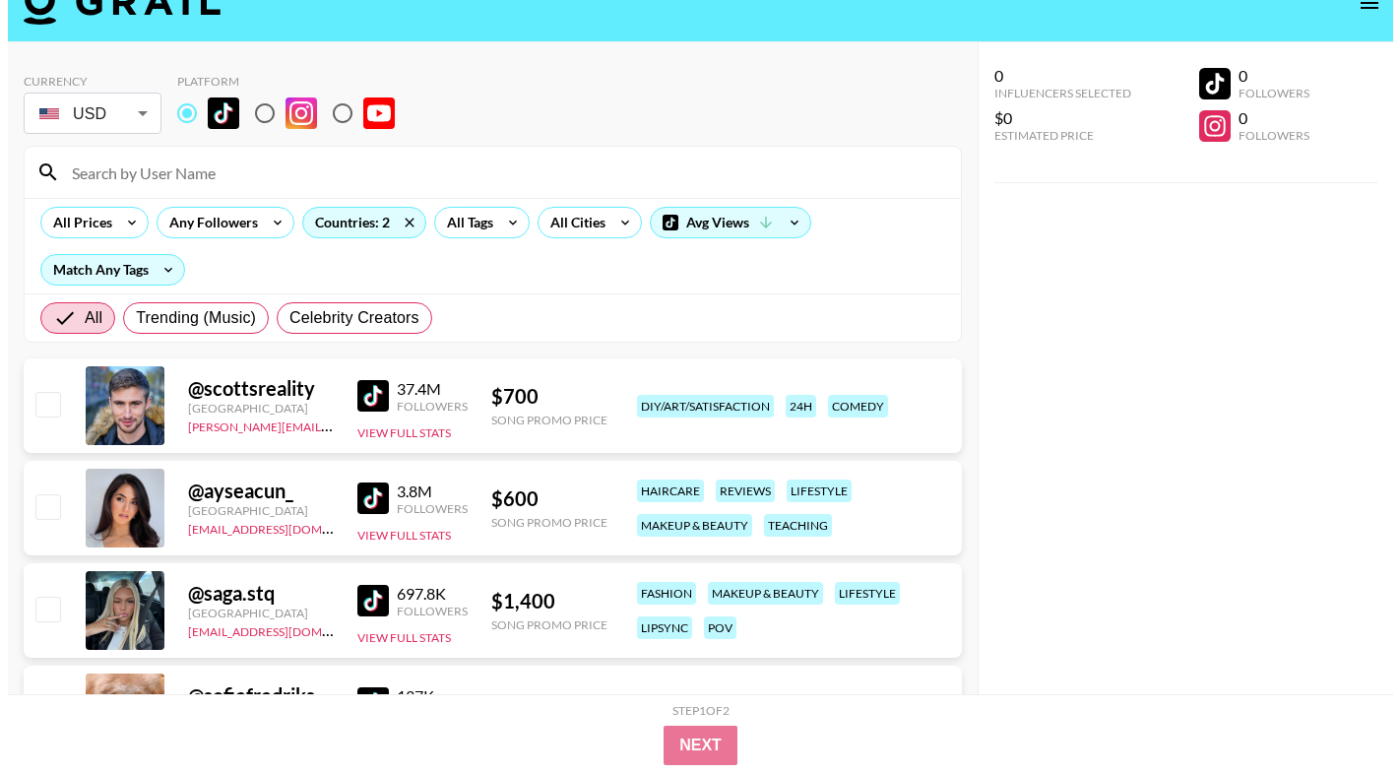
scroll to position [22, 0]
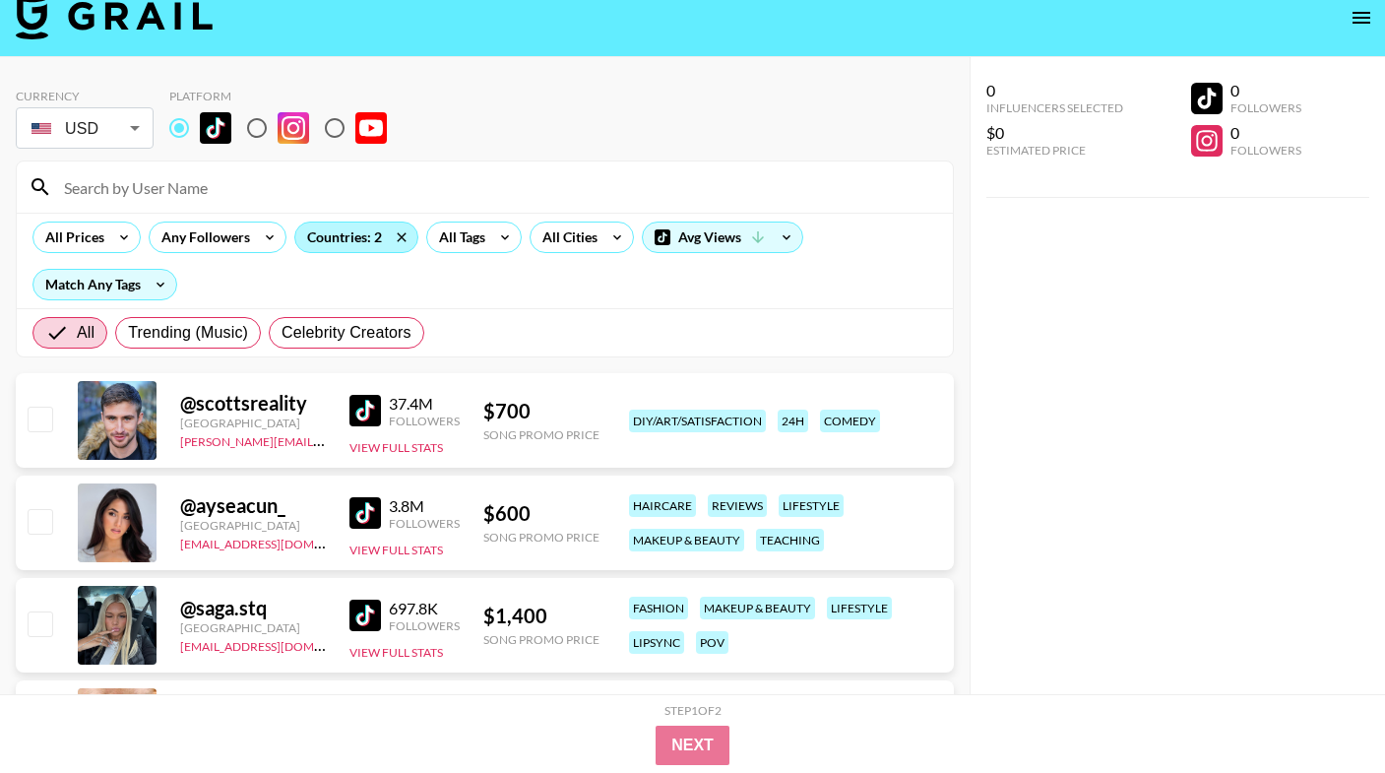
click at [342, 233] on div "Countries: 2" at bounding box center [356, 237] width 122 height 30
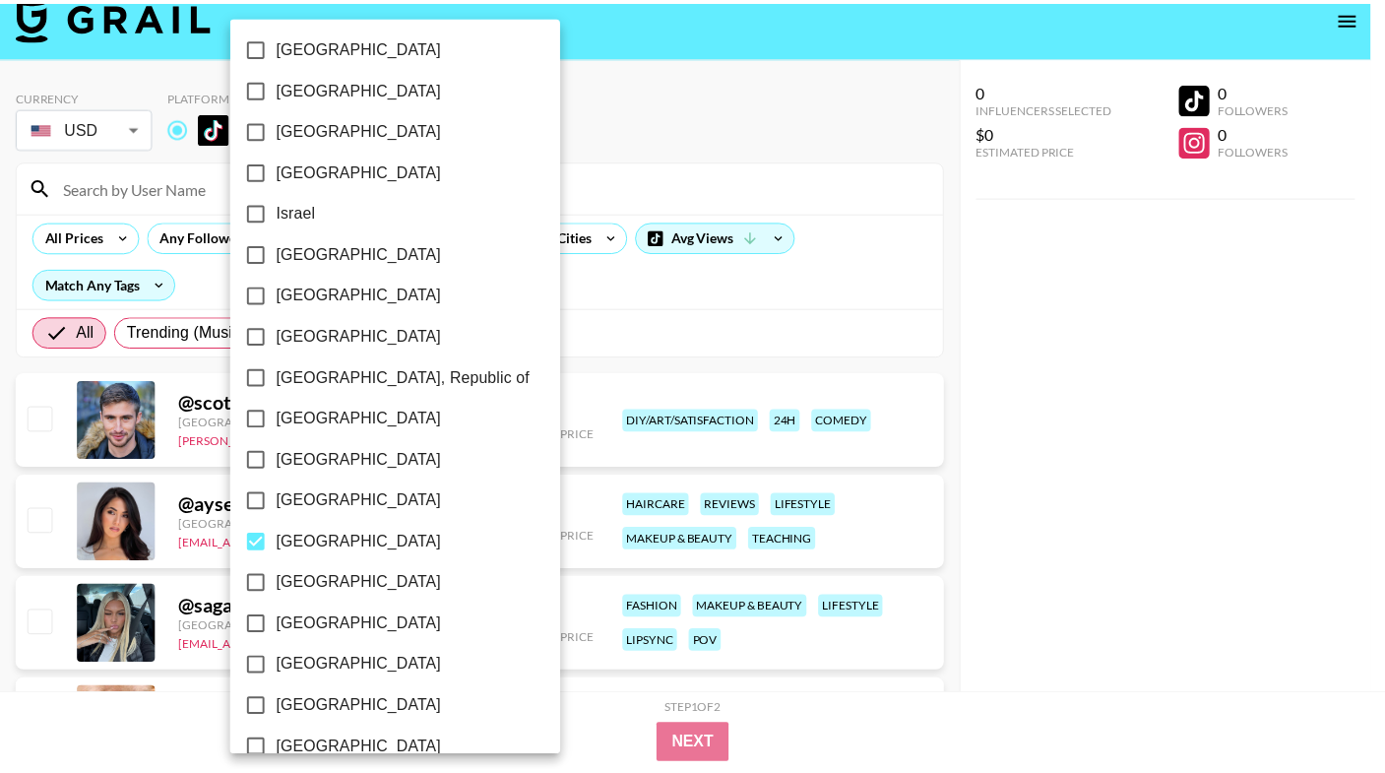
scroll to position [868, 0]
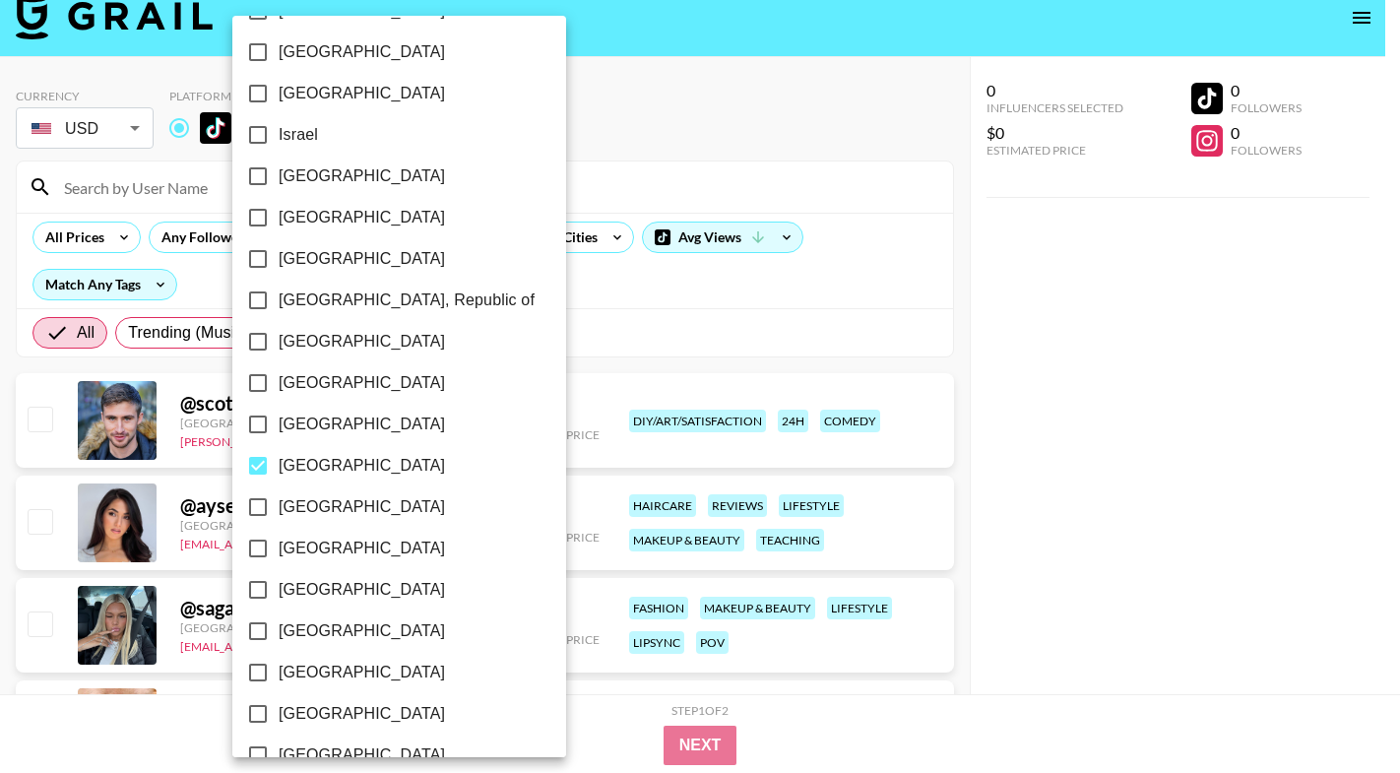
click at [282, 464] on span "[GEOGRAPHIC_DATA]" at bounding box center [362, 466] width 166 height 24
click at [279, 464] on input "[GEOGRAPHIC_DATA]" at bounding box center [257, 465] width 41 height 41
checkbox input "false"
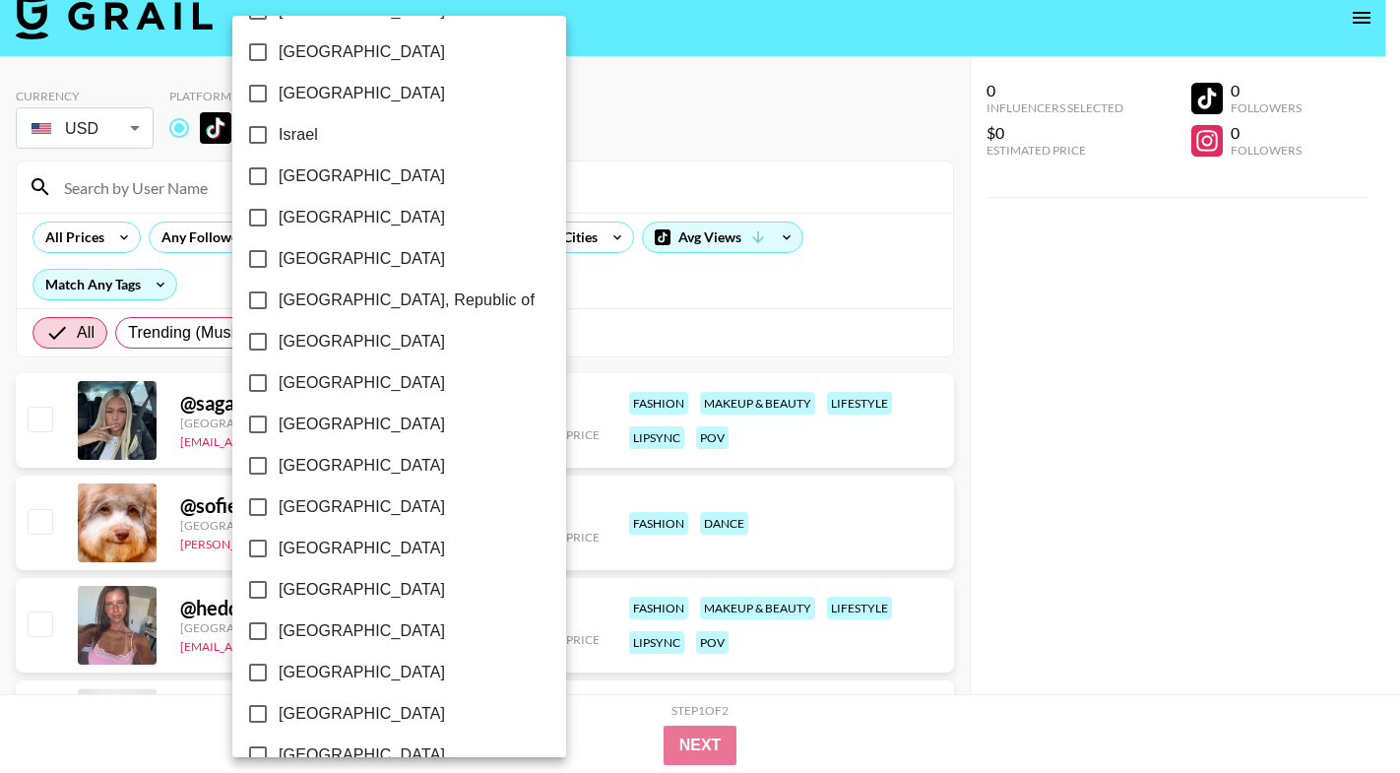
click at [625, 319] on div at bounding box center [700, 386] width 1400 height 773
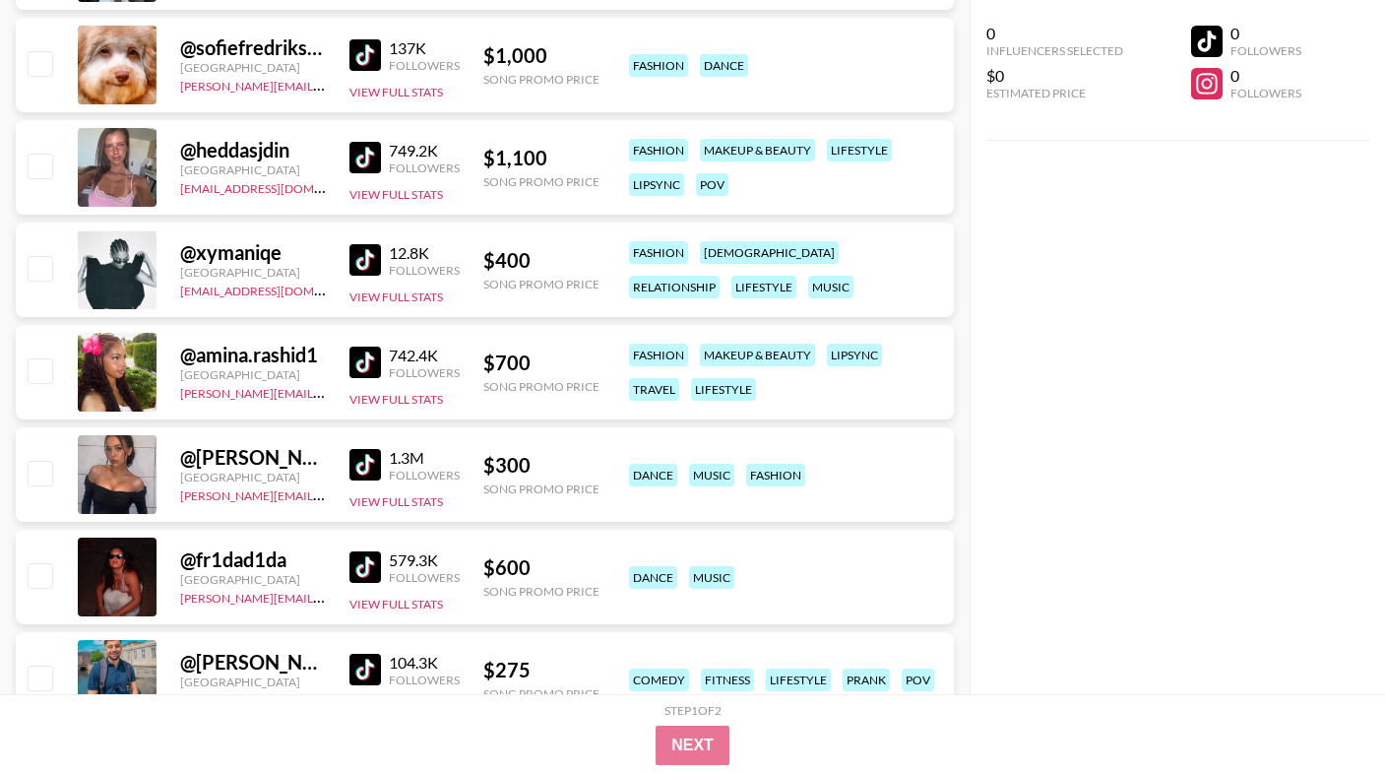
scroll to position [488, 0]
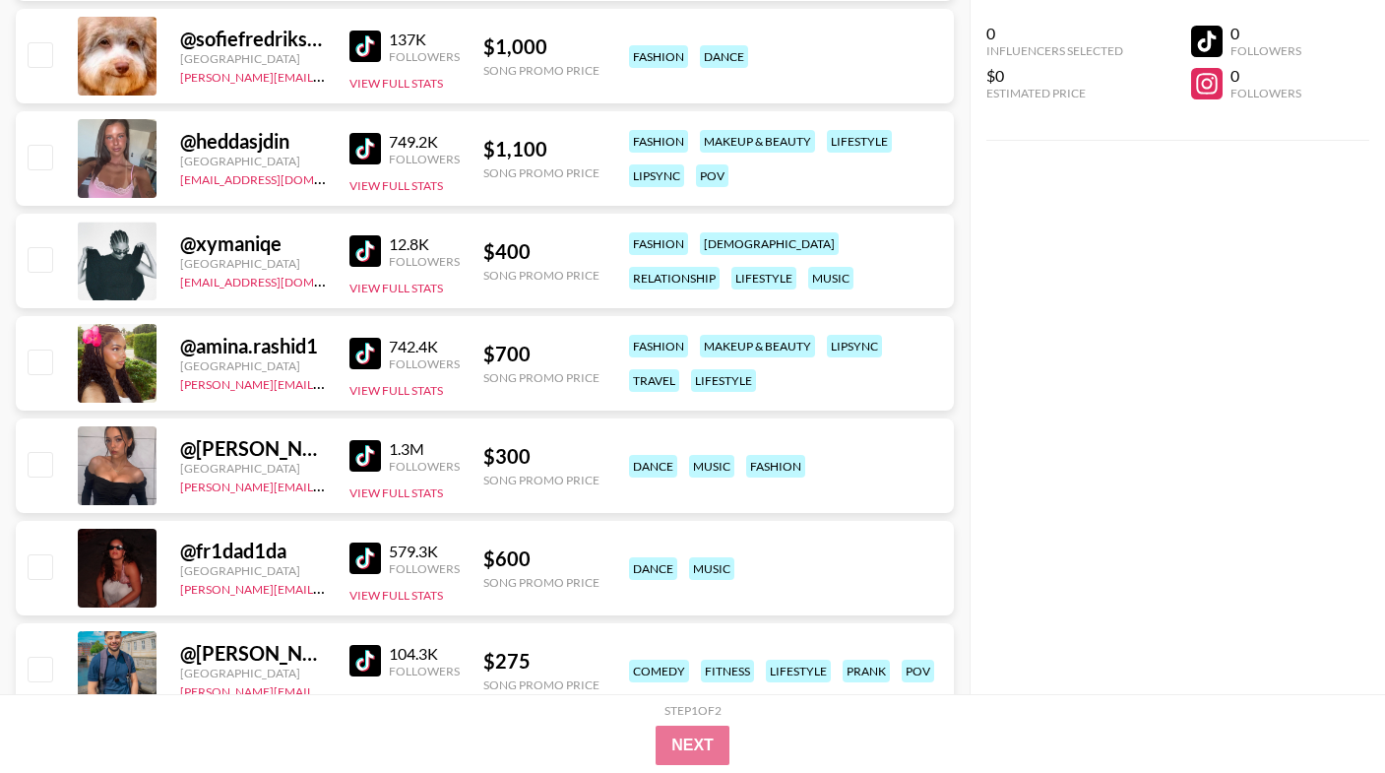
click at [368, 347] on img at bounding box center [364, 353] width 31 height 31
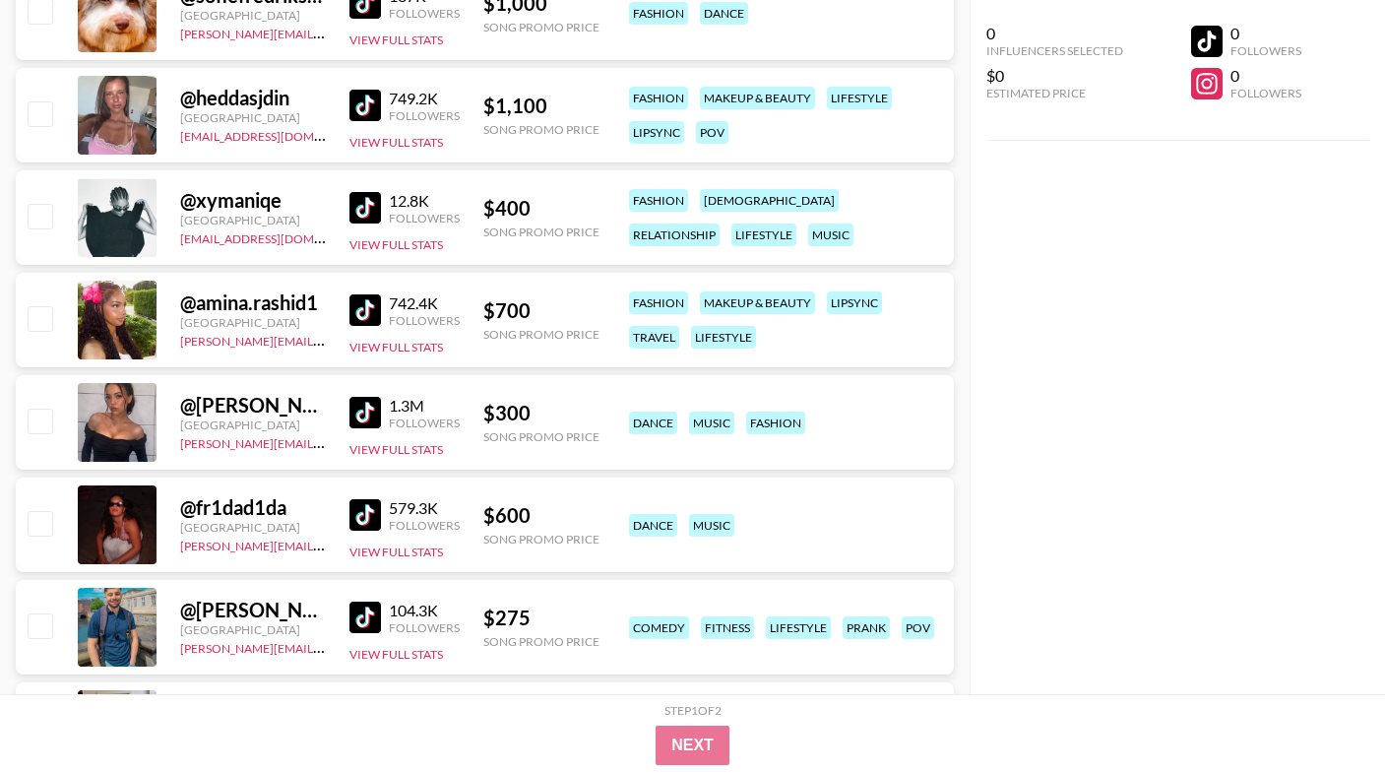
scroll to position [534, 0]
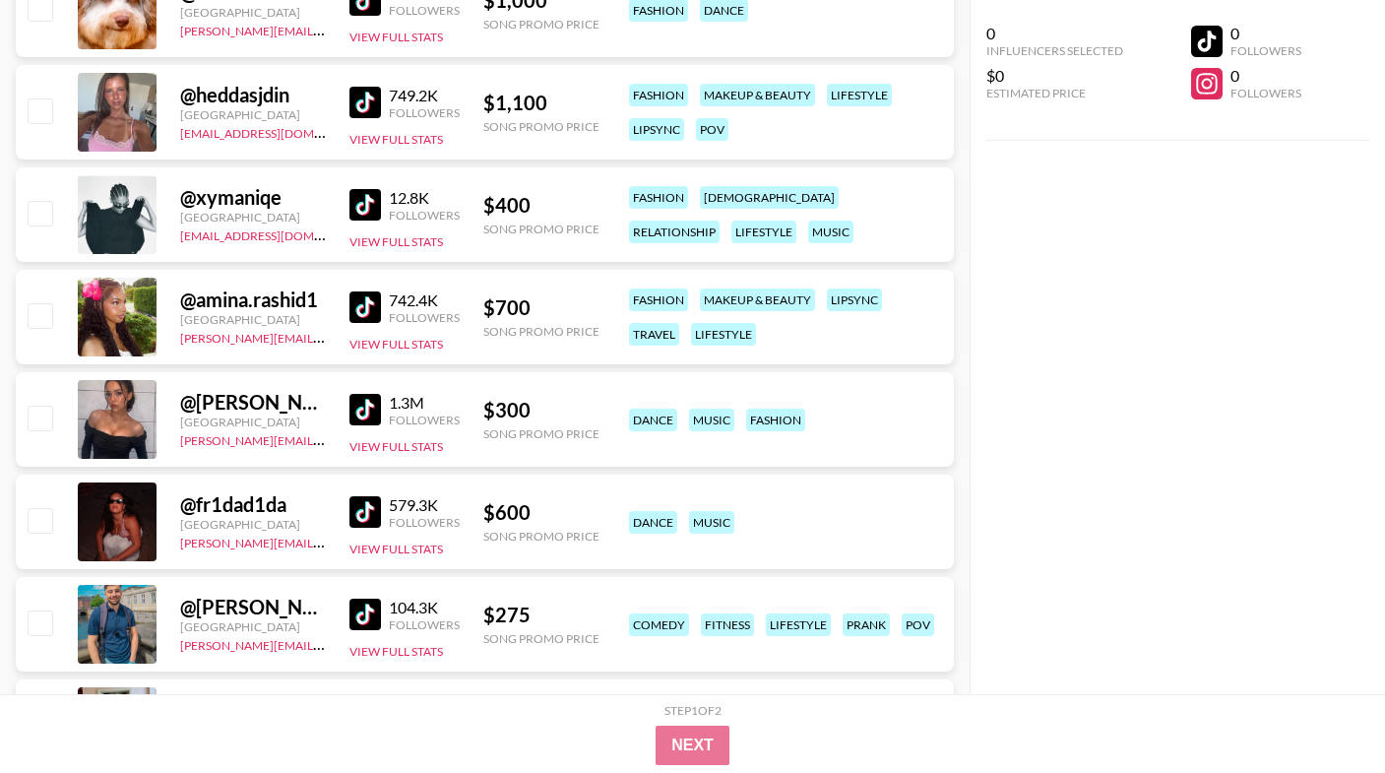
click at [370, 518] on img at bounding box center [364, 511] width 31 height 31
click at [366, 511] on img at bounding box center [364, 511] width 31 height 31
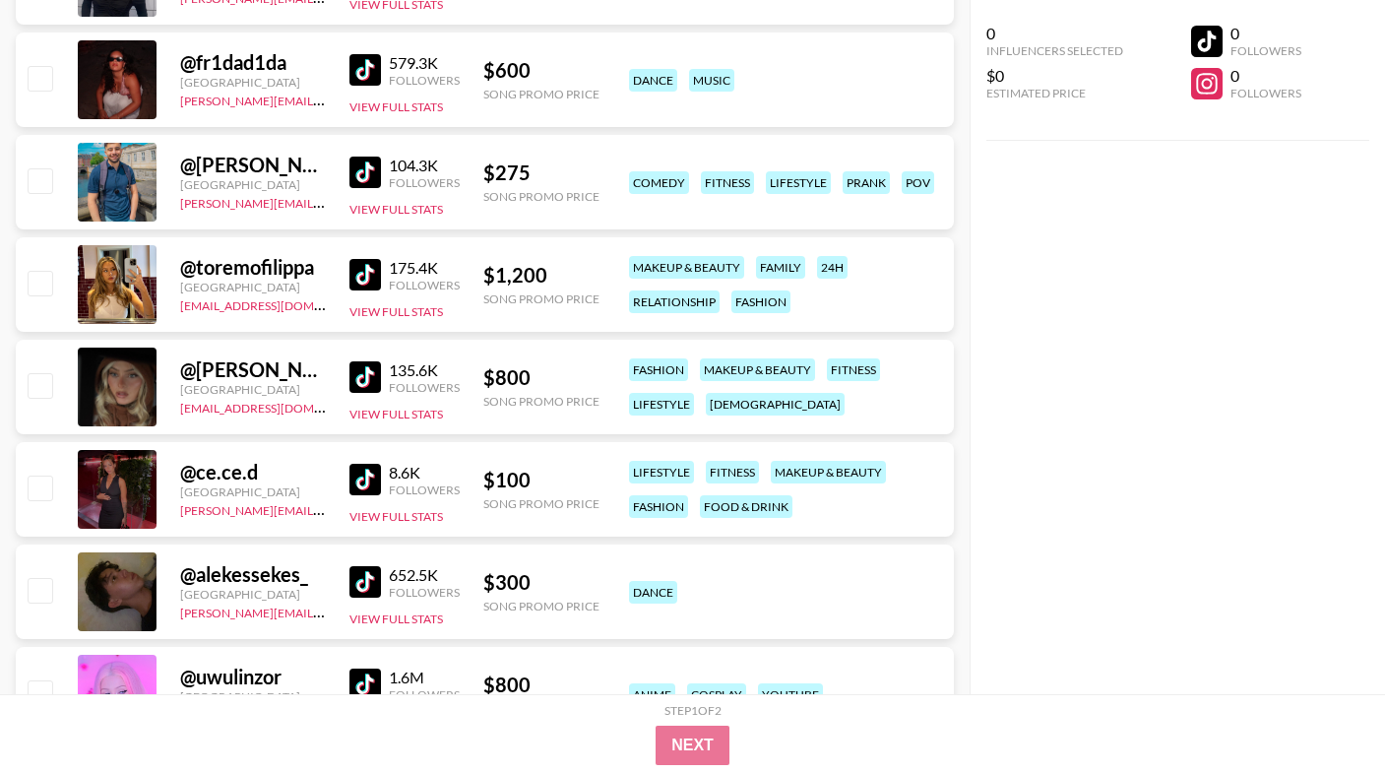
scroll to position [997, 0]
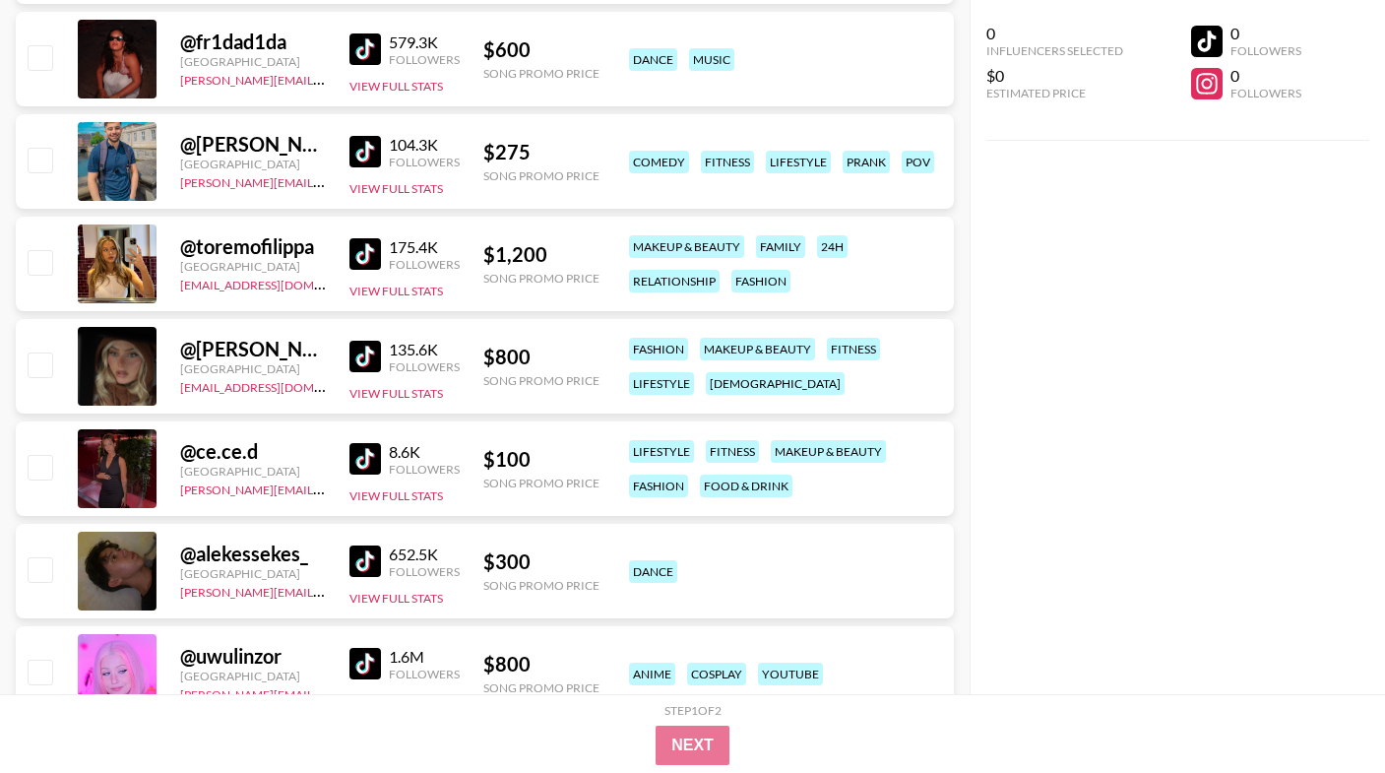
click at [363, 360] on img at bounding box center [364, 356] width 31 height 31
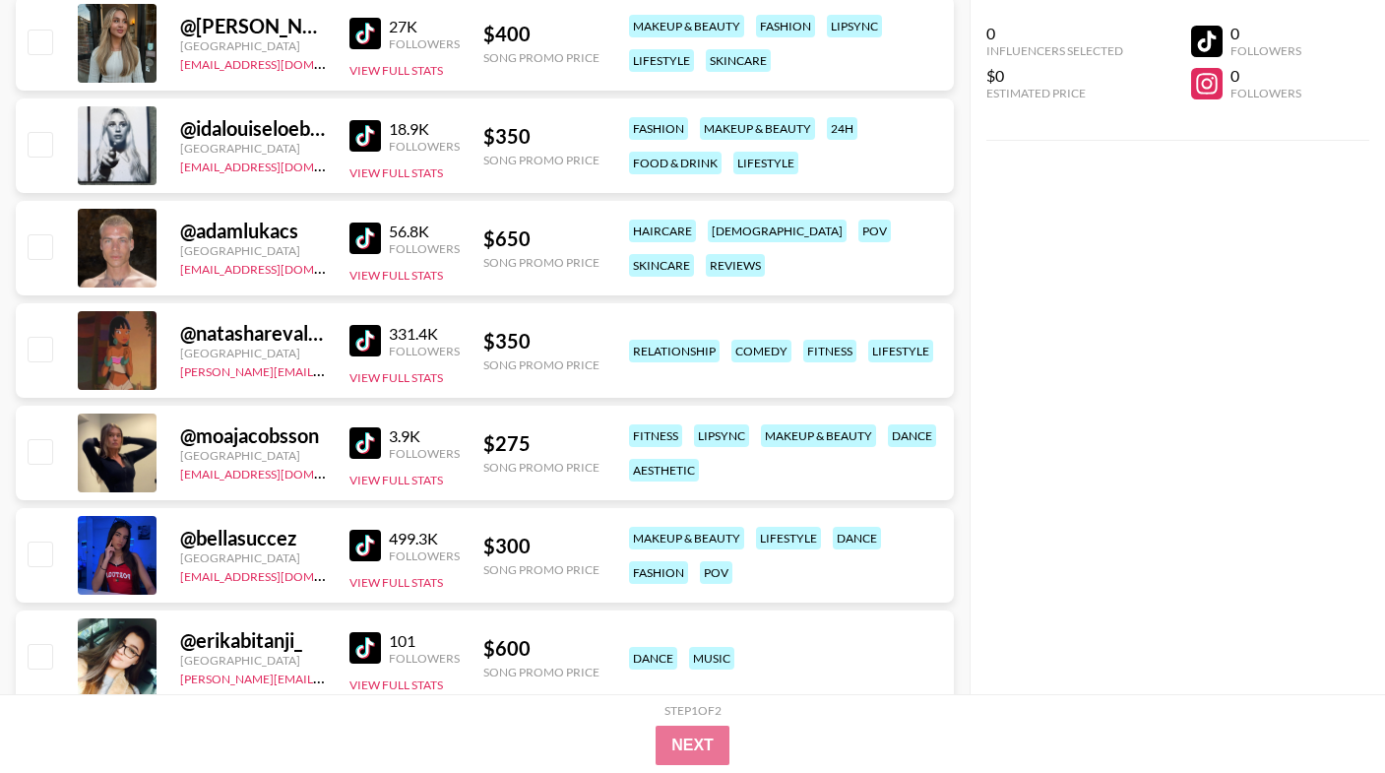
scroll to position [1795, 0]
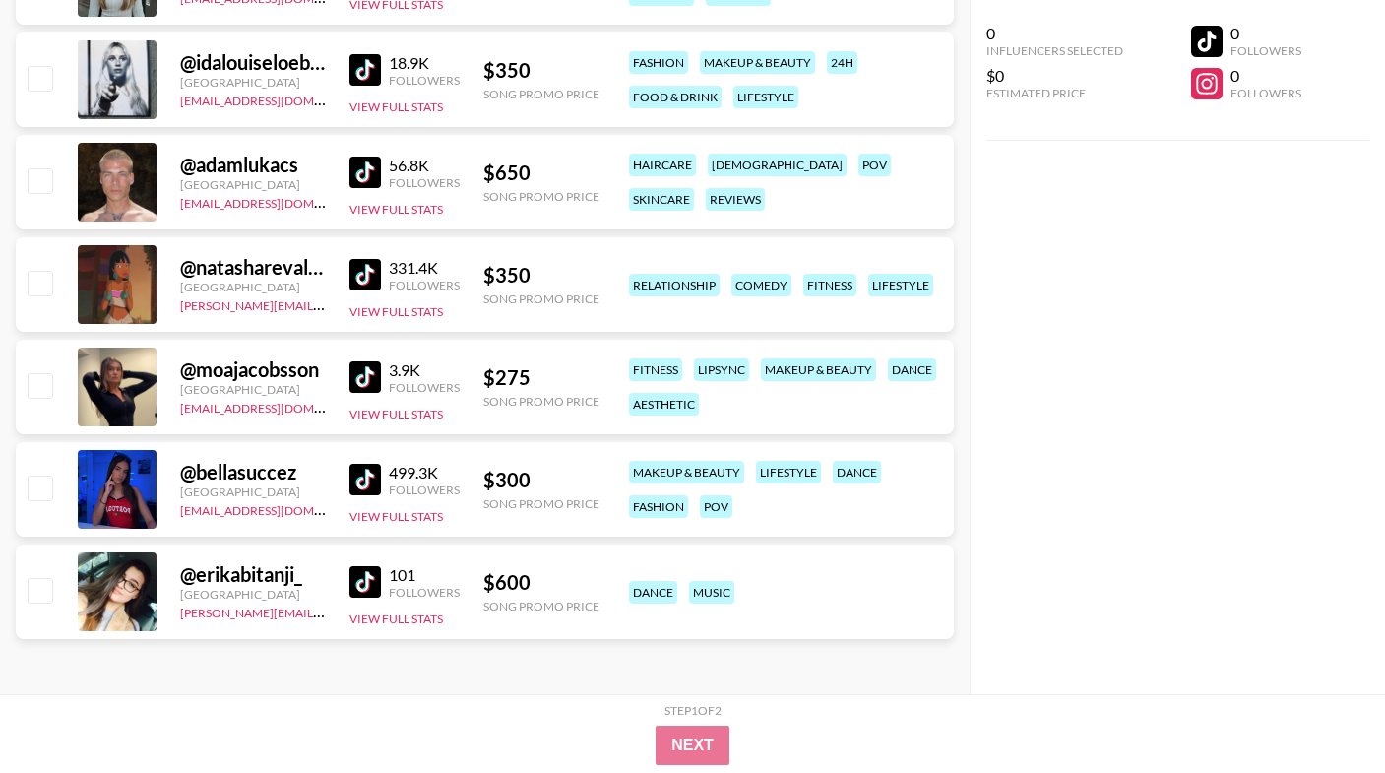
click at [363, 484] on img at bounding box center [364, 479] width 31 height 31
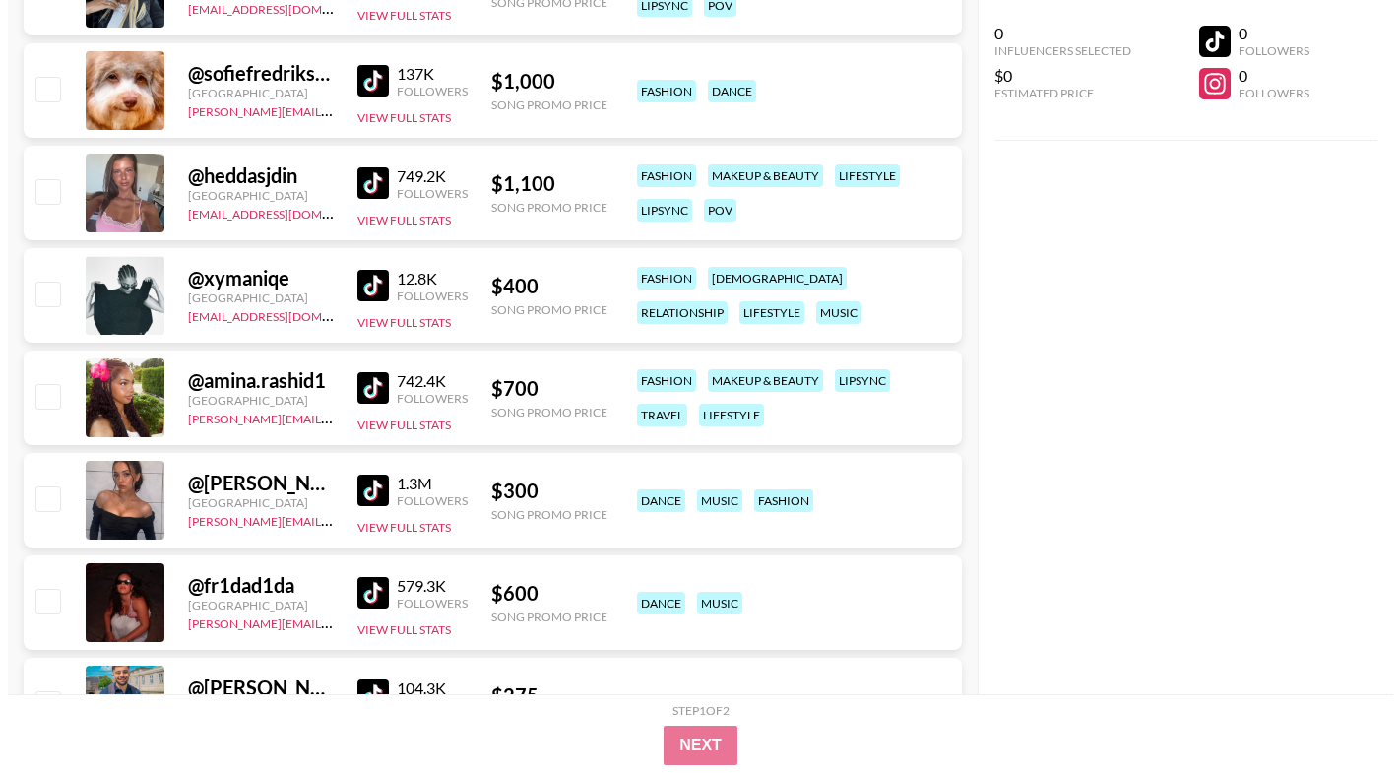
scroll to position [0, 0]
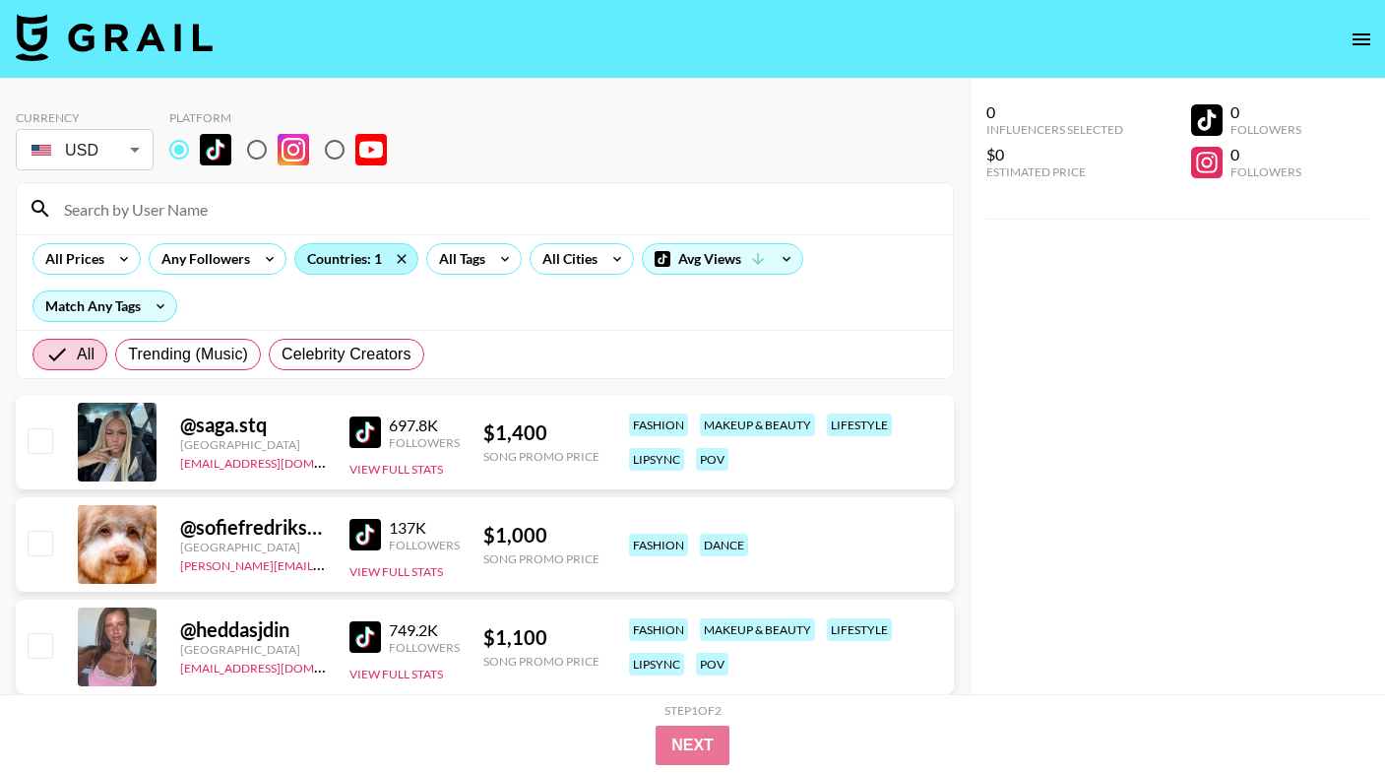
click at [351, 249] on div "Countries: 1" at bounding box center [356, 259] width 122 height 30
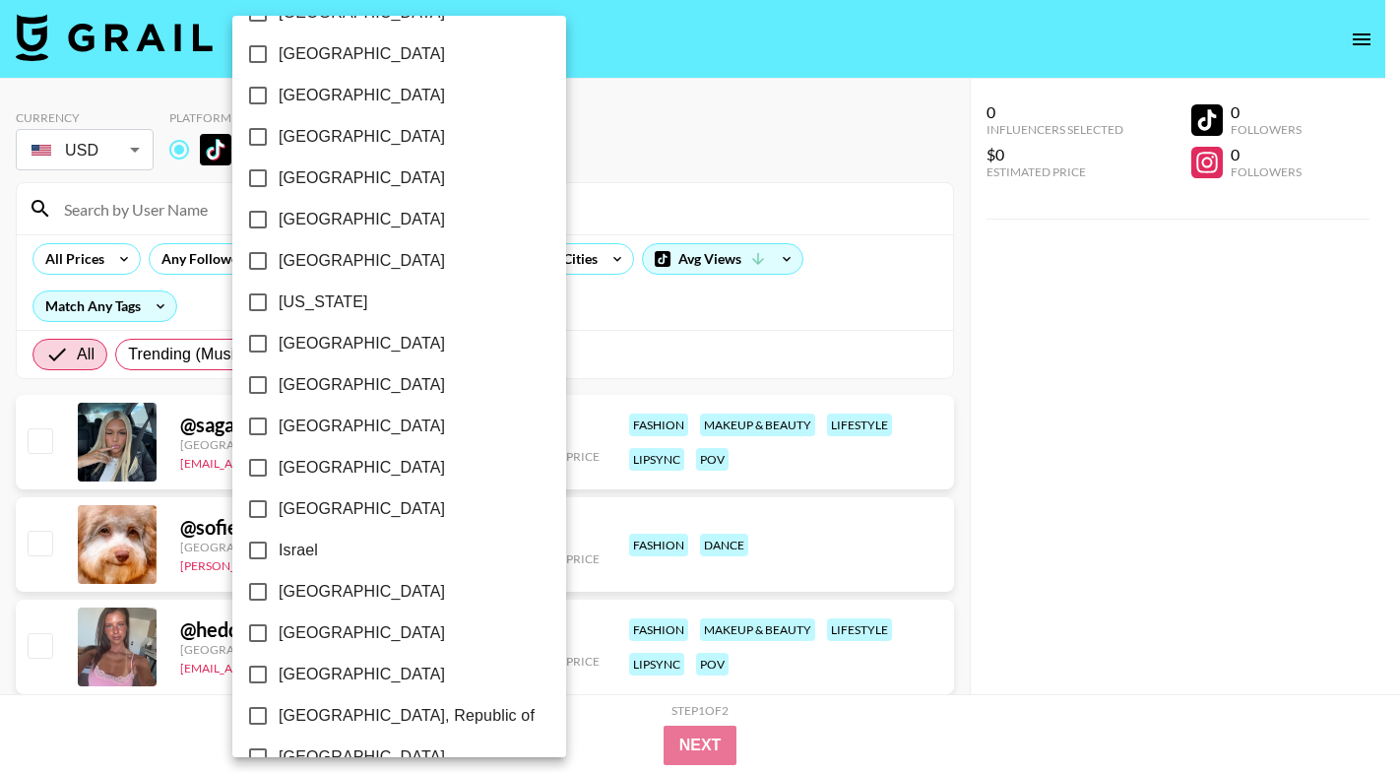
scroll to position [1523, 0]
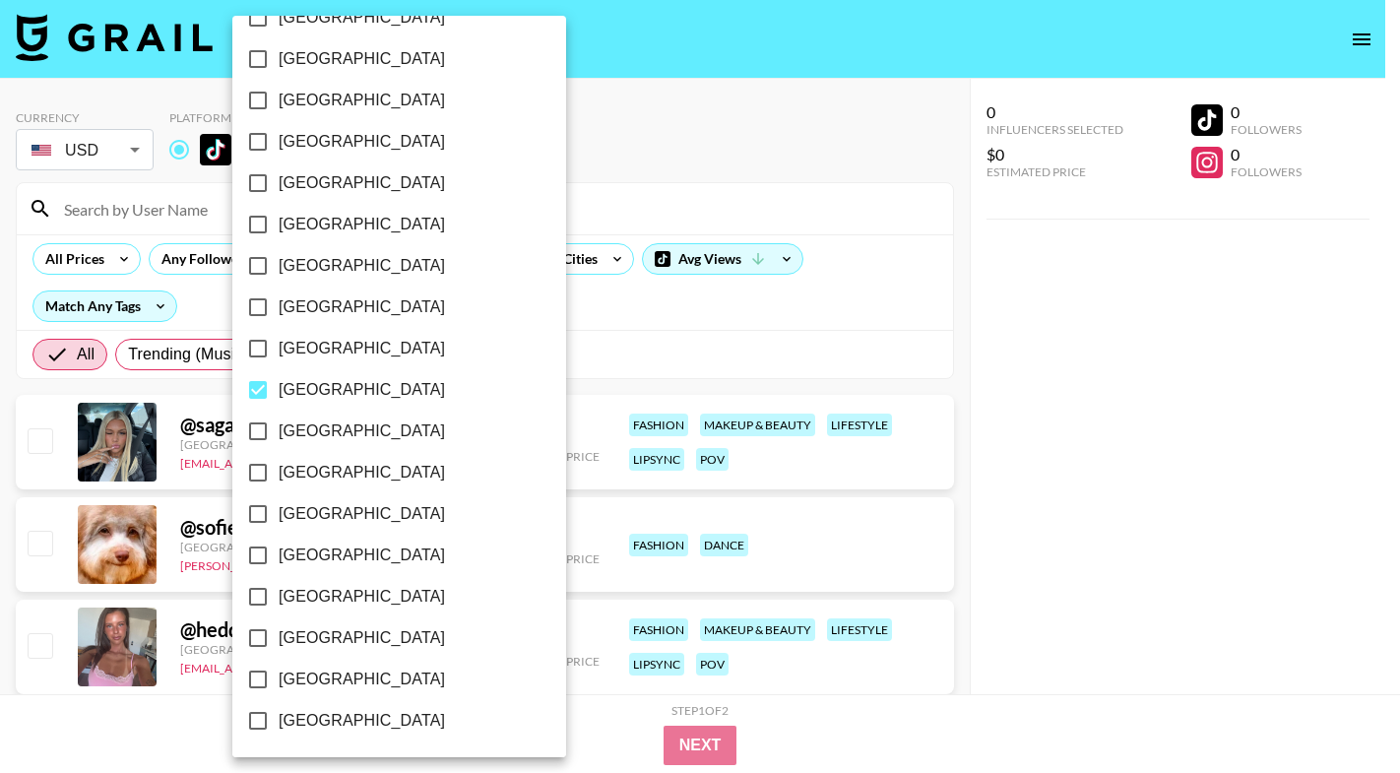
click at [257, 389] on input "[GEOGRAPHIC_DATA]" at bounding box center [257, 389] width 41 height 41
checkbox input "false"
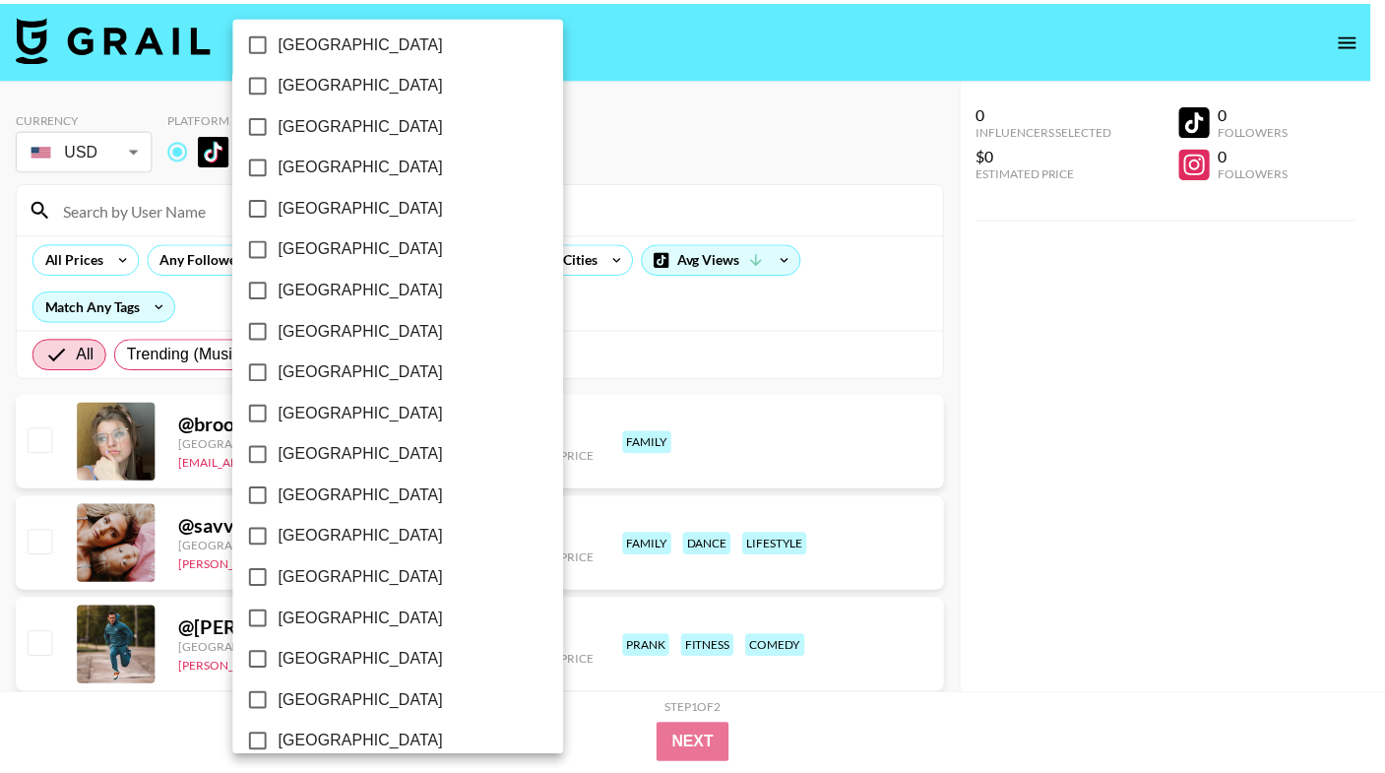
scroll to position [1169, 0]
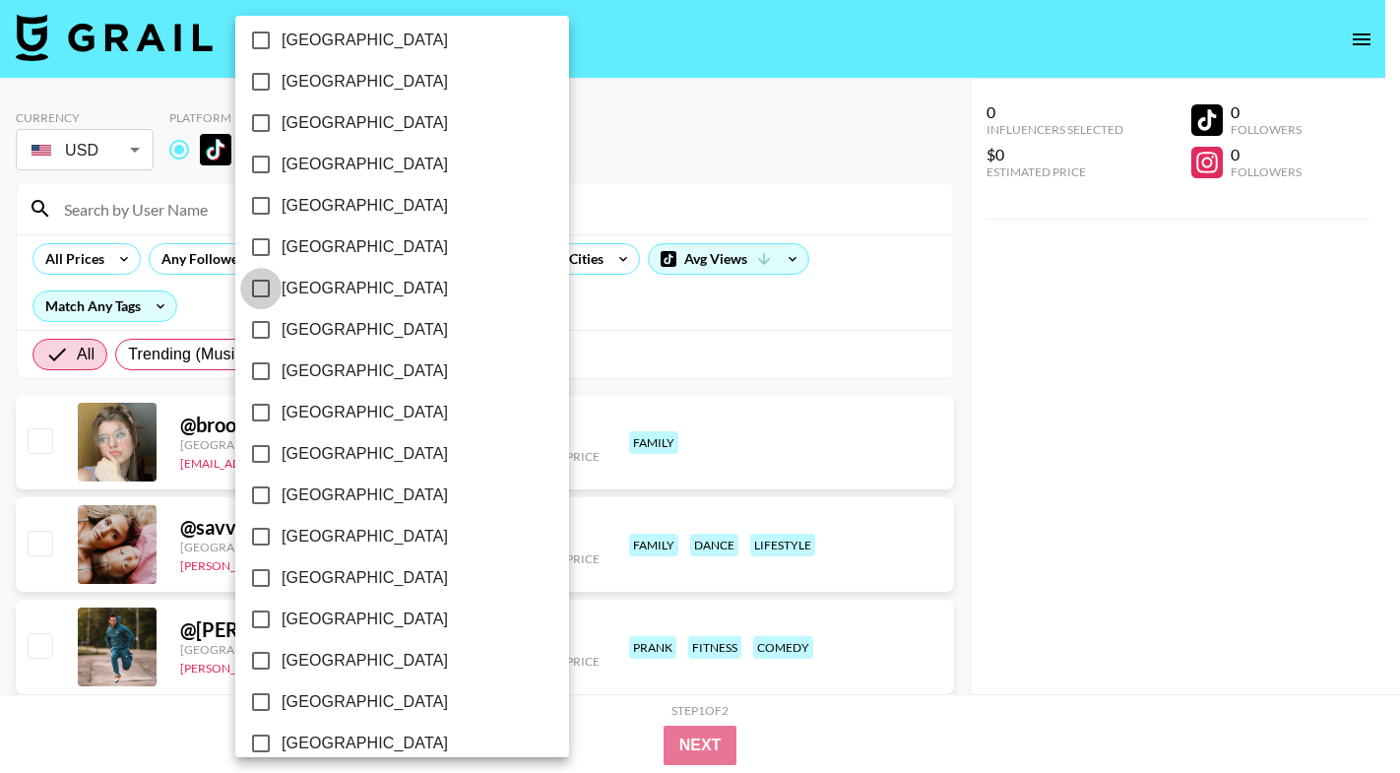
click at [263, 288] on input "[GEOGRAPHIC_DATA]" at bounding box center [260, 288] width 41 height 41
checkbox input "true"
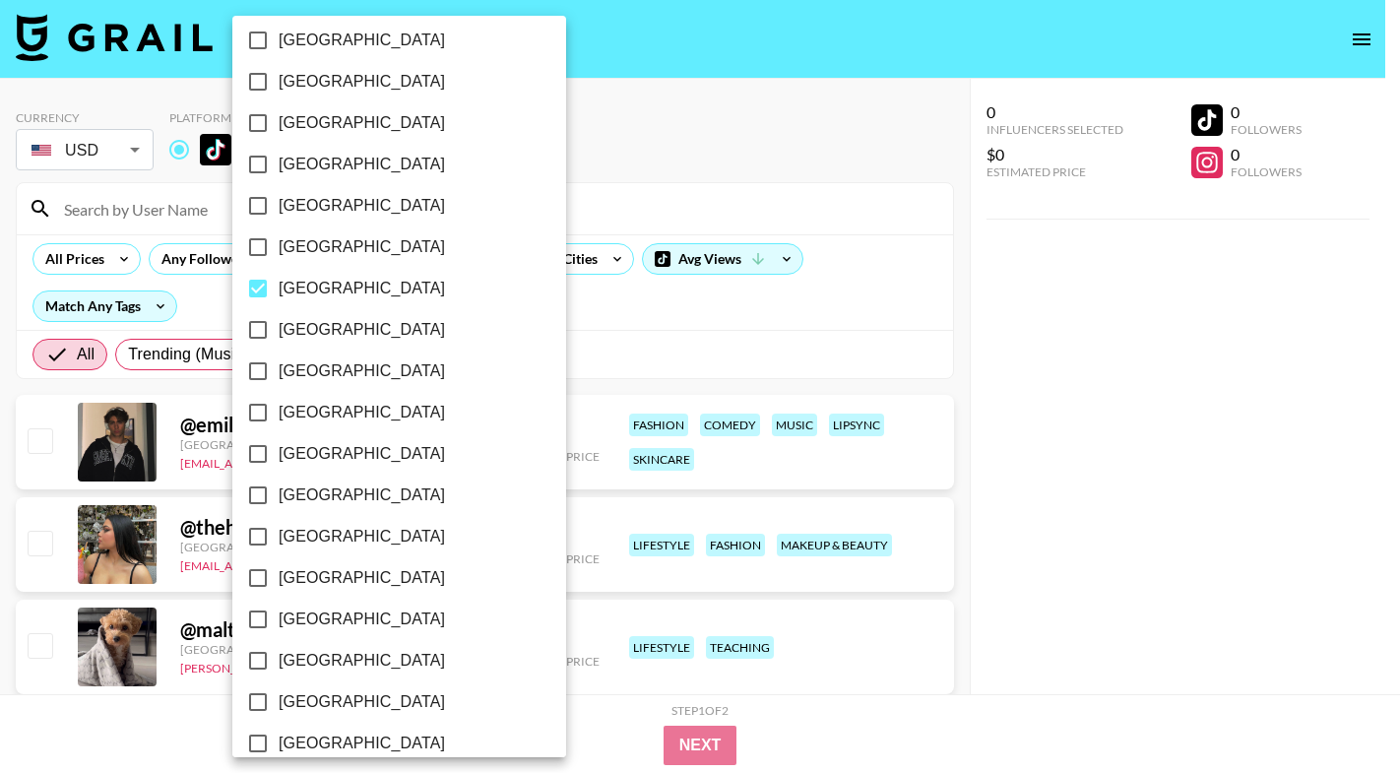
click at [616, 143] on div at bounding box center [700, 386] width 1400 height 773
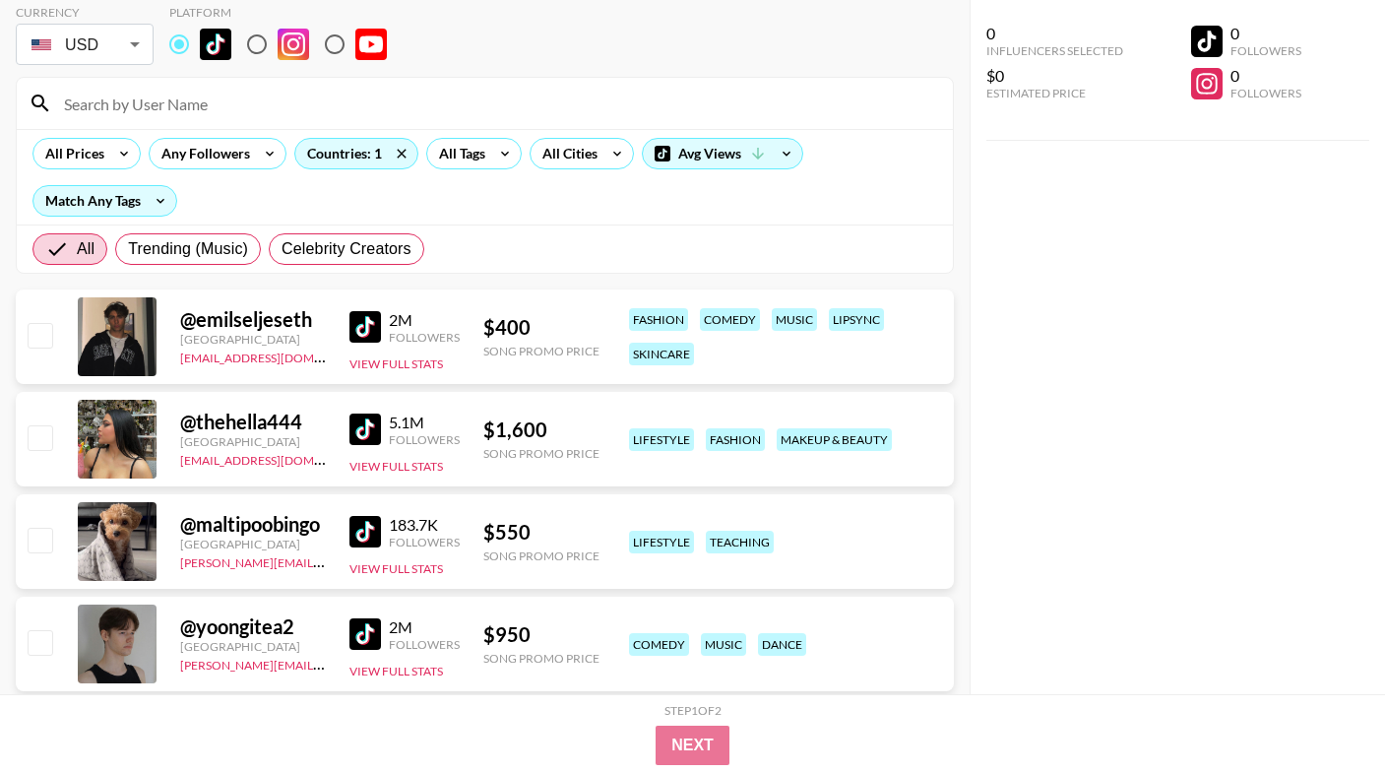
scroll to position [106, 0]
click at [368, 328] on img at bounding box center [364, 325] width 31 height 31
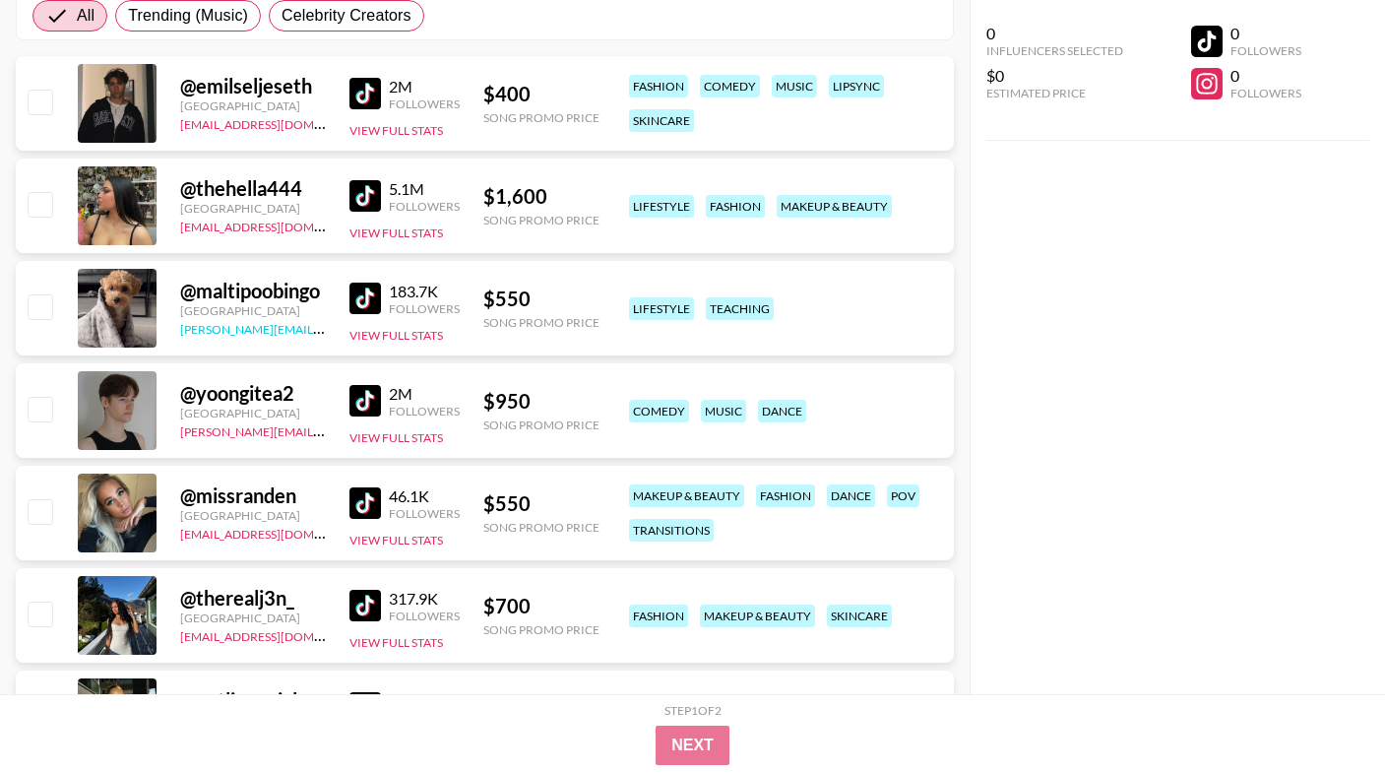
scroll to position [465, 0]
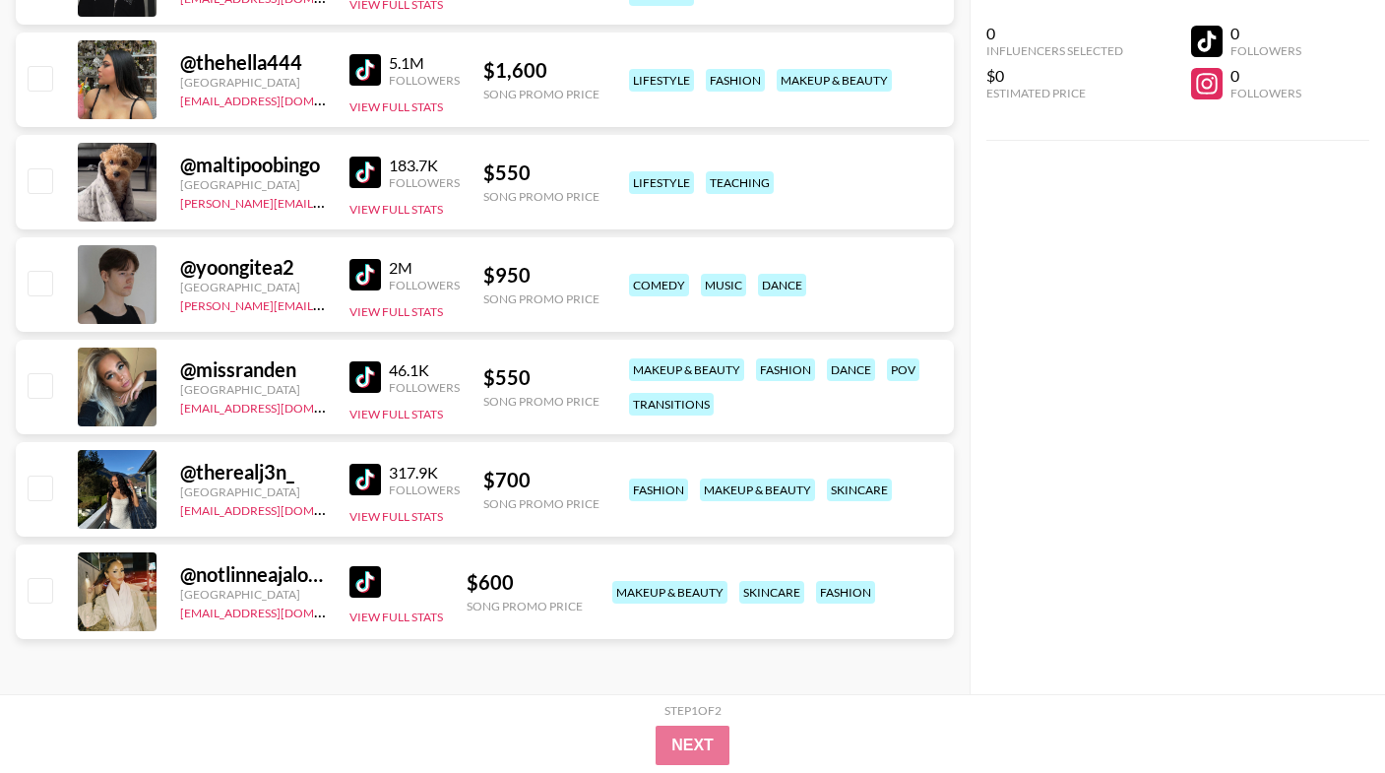
click at [368, 386] on img at bounding box center [364, 376] width 31 height 31
click at [370, 478] on img at bounding box center [364, 479] width 31 height 31
